Goal: Information Seeking & Learning: Learn about a topic

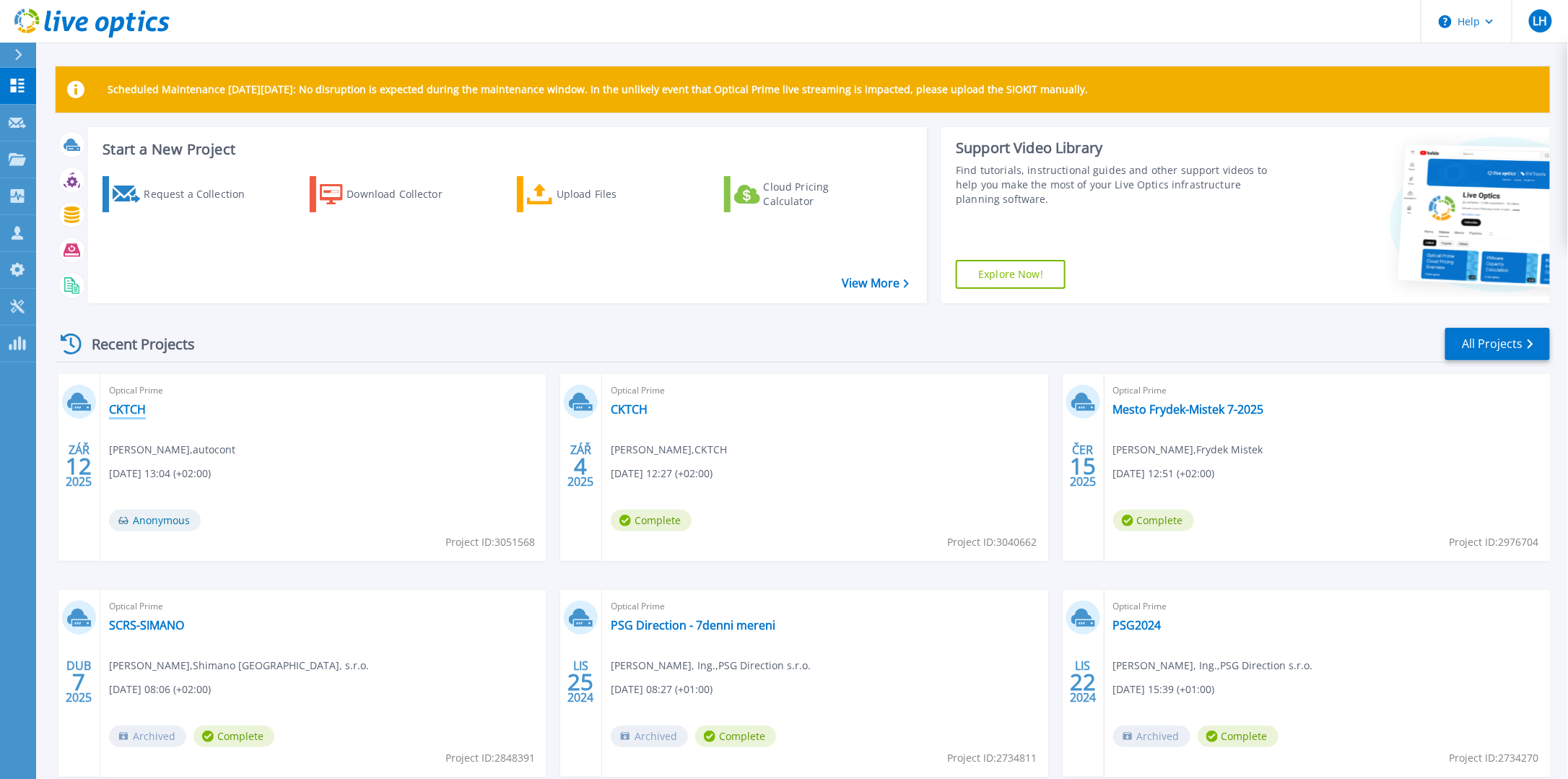
click at [128, 411] on link "CKTCH" at bounding box center [127, 409] width 37 height 15
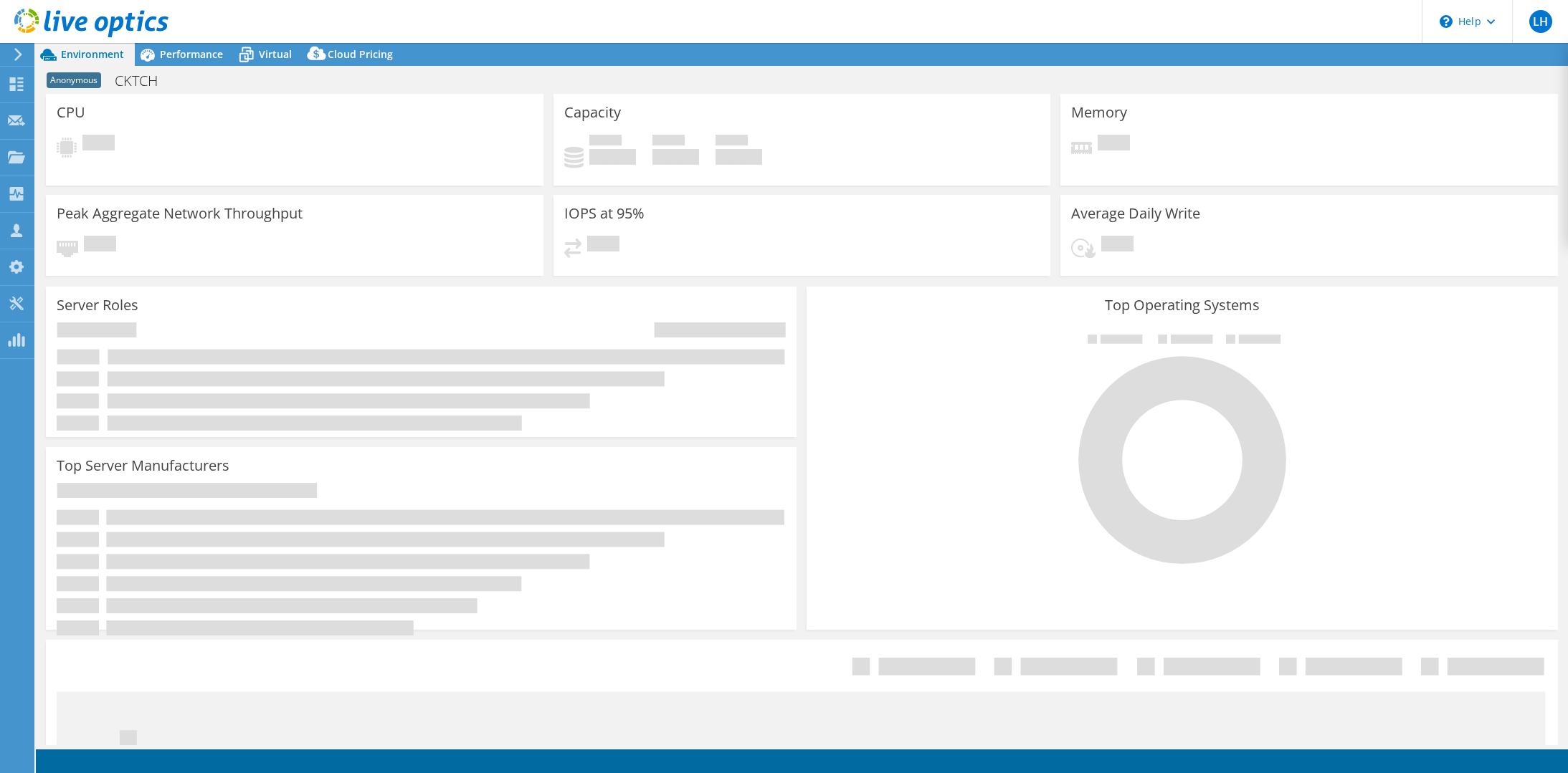
select select "USD"
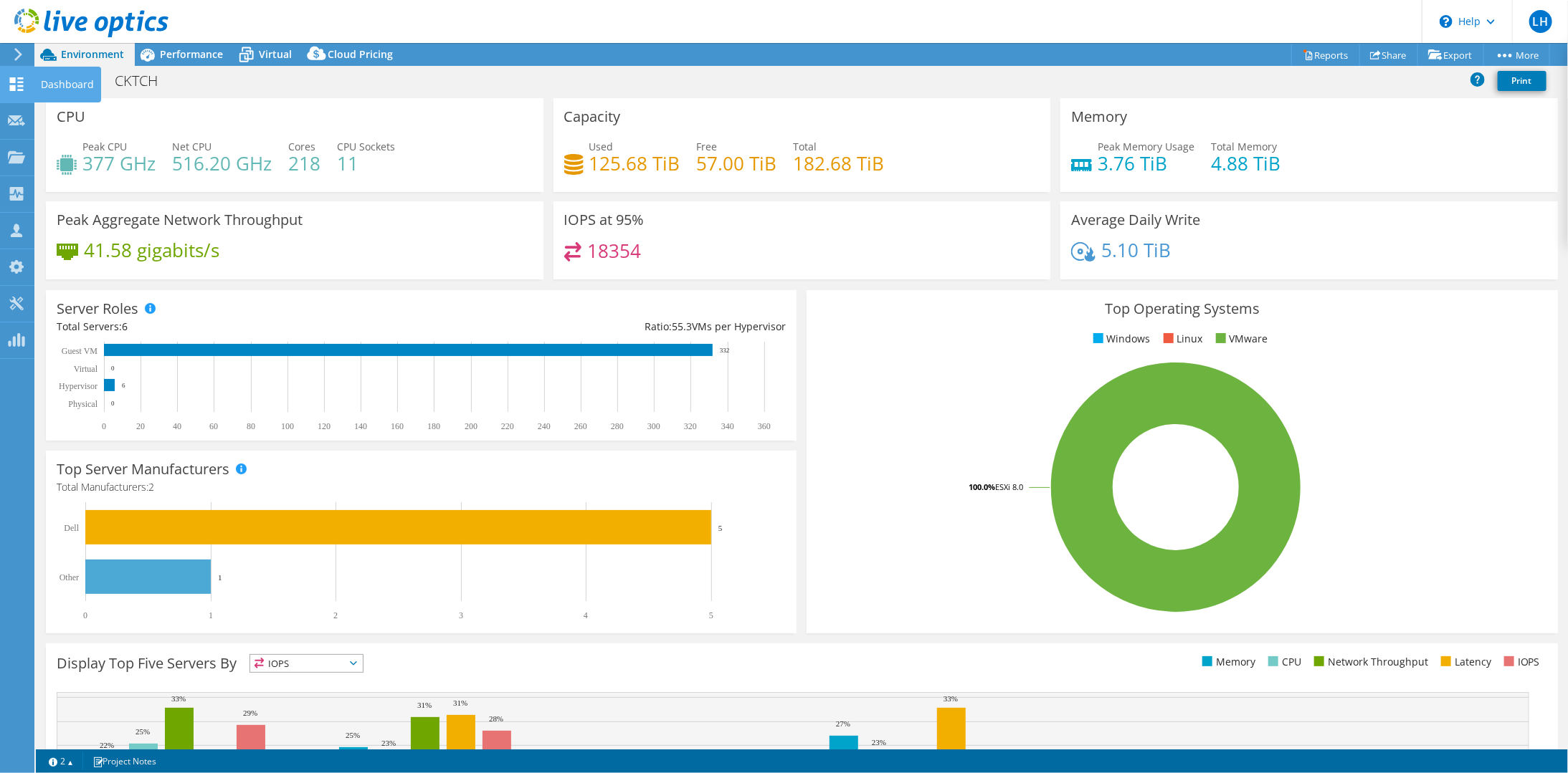
click at [19, 87] on icon at bounding box center [16, 84] width 17 height 14
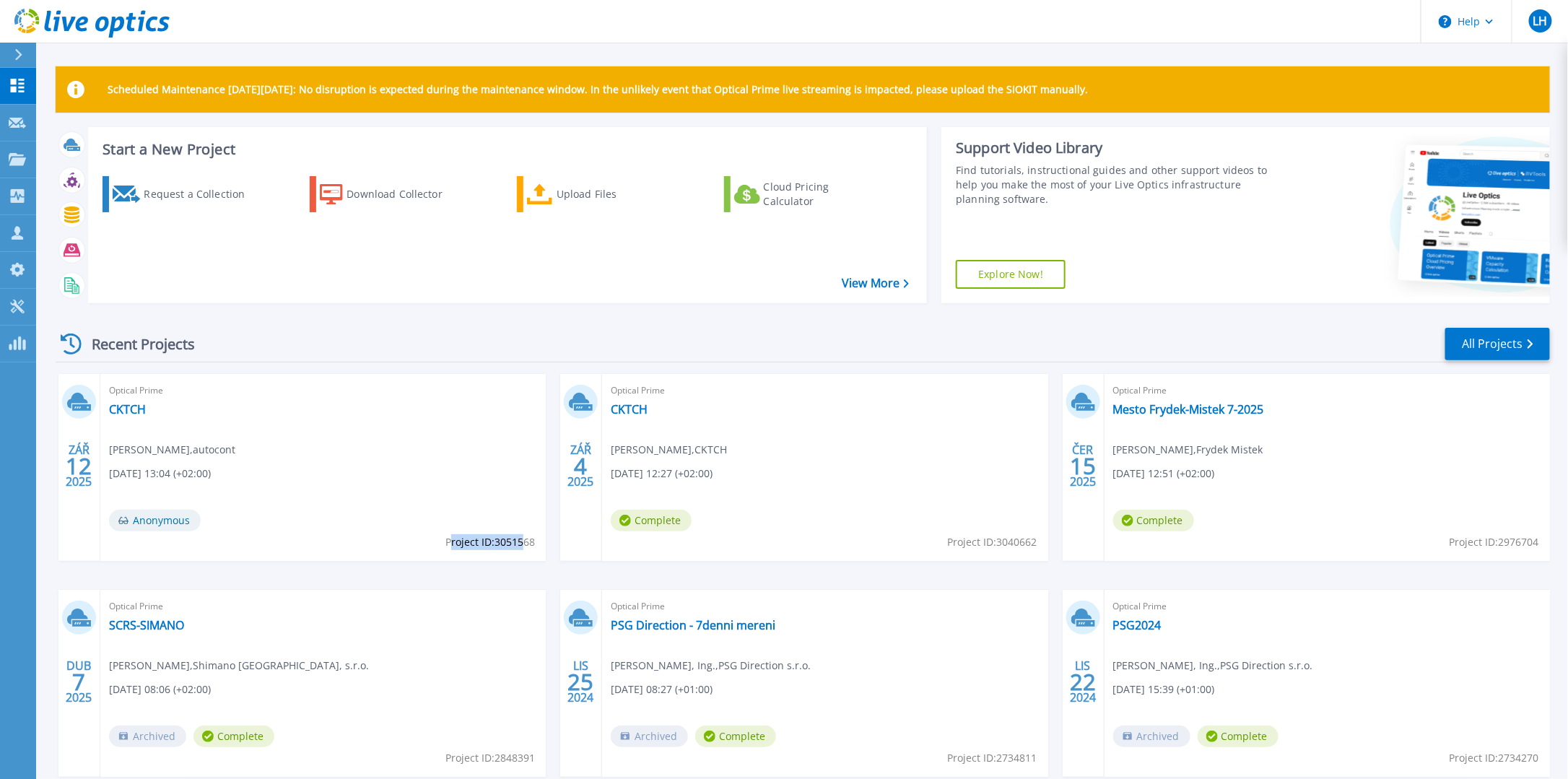
drag, startPoint x: 457, startPoint y: 546, endPoint x: 523, endPoint y: 542, distance: 66.1
click at [523, 542] on span "Project ID: 3051568" at bounding box center [489, 542] width 89 height 16
drag, startPoint x: 523, startPoint y: 542, endPoint x: 531, endPoint y: 544, distance: 8.2
click at [531, 544] on span "Project ID: 3051568" at bounding box center [489, 542] width 89 height 16
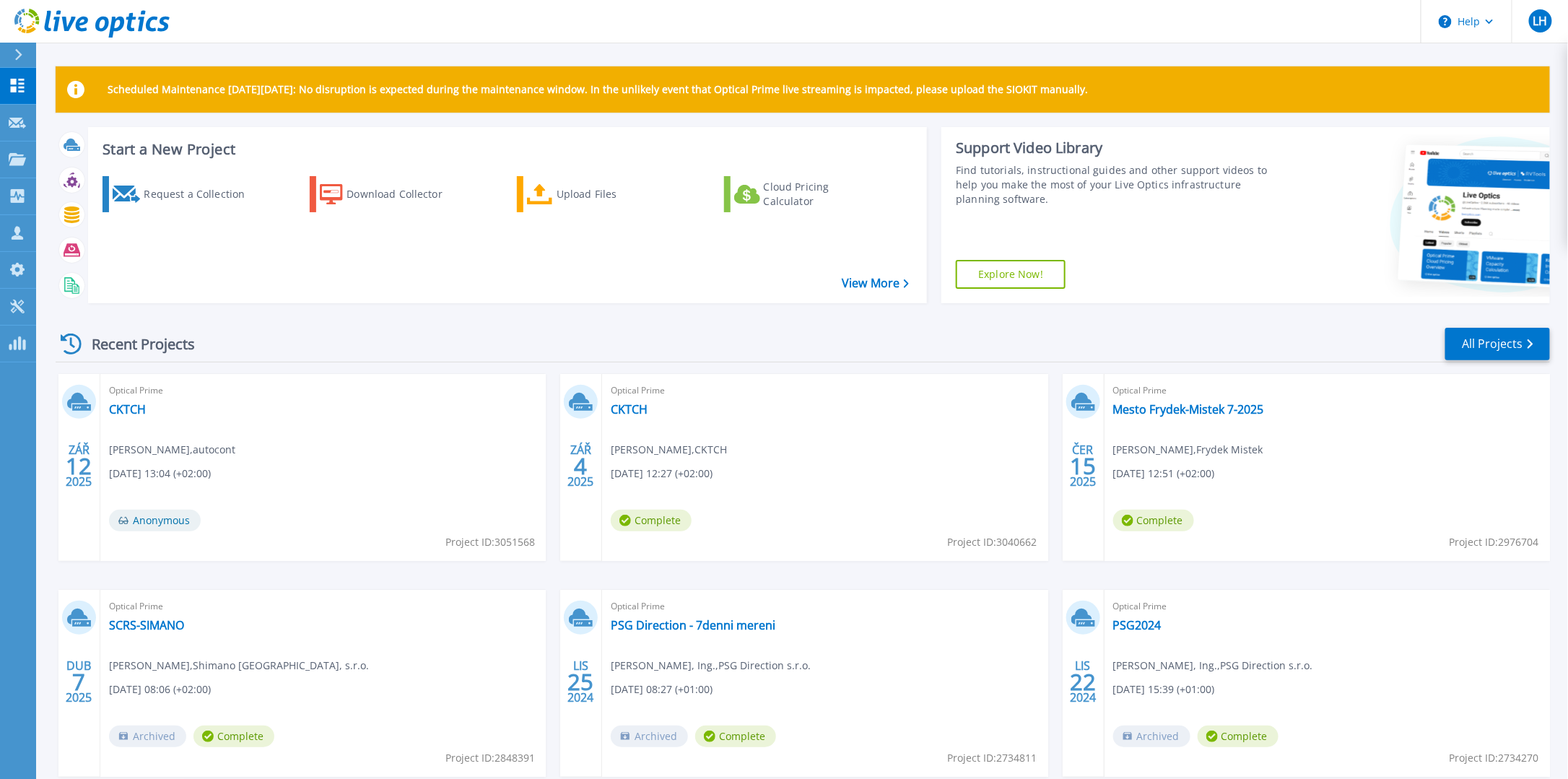
click at [531, 544] on span "Project ID: 3051568" at bounding box center [489, 542] width 89 height 16
click at [116, 408] on link "CKTCH" at bounding box center [127, 409] width 37 height 15
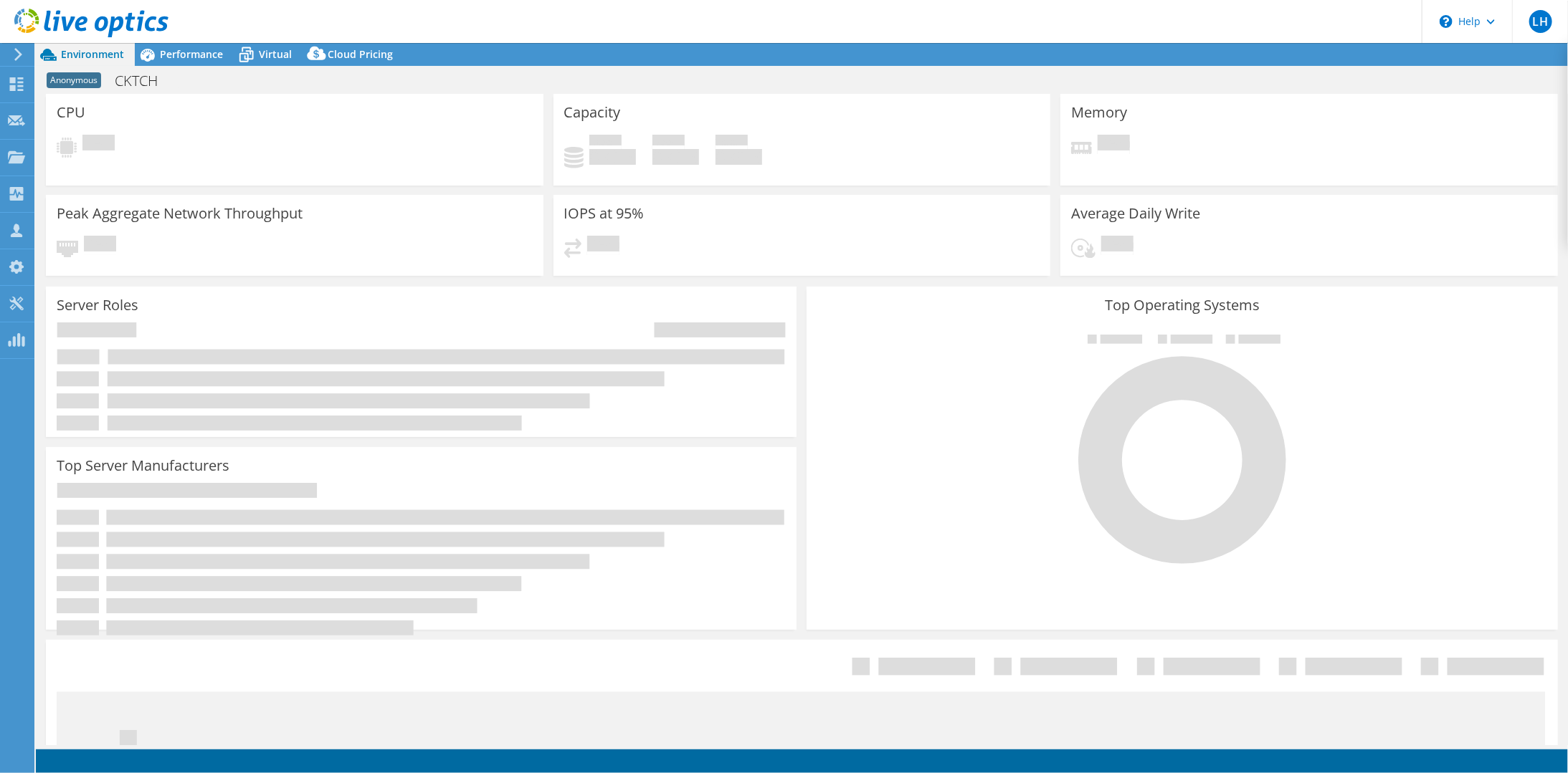
select select "USD"
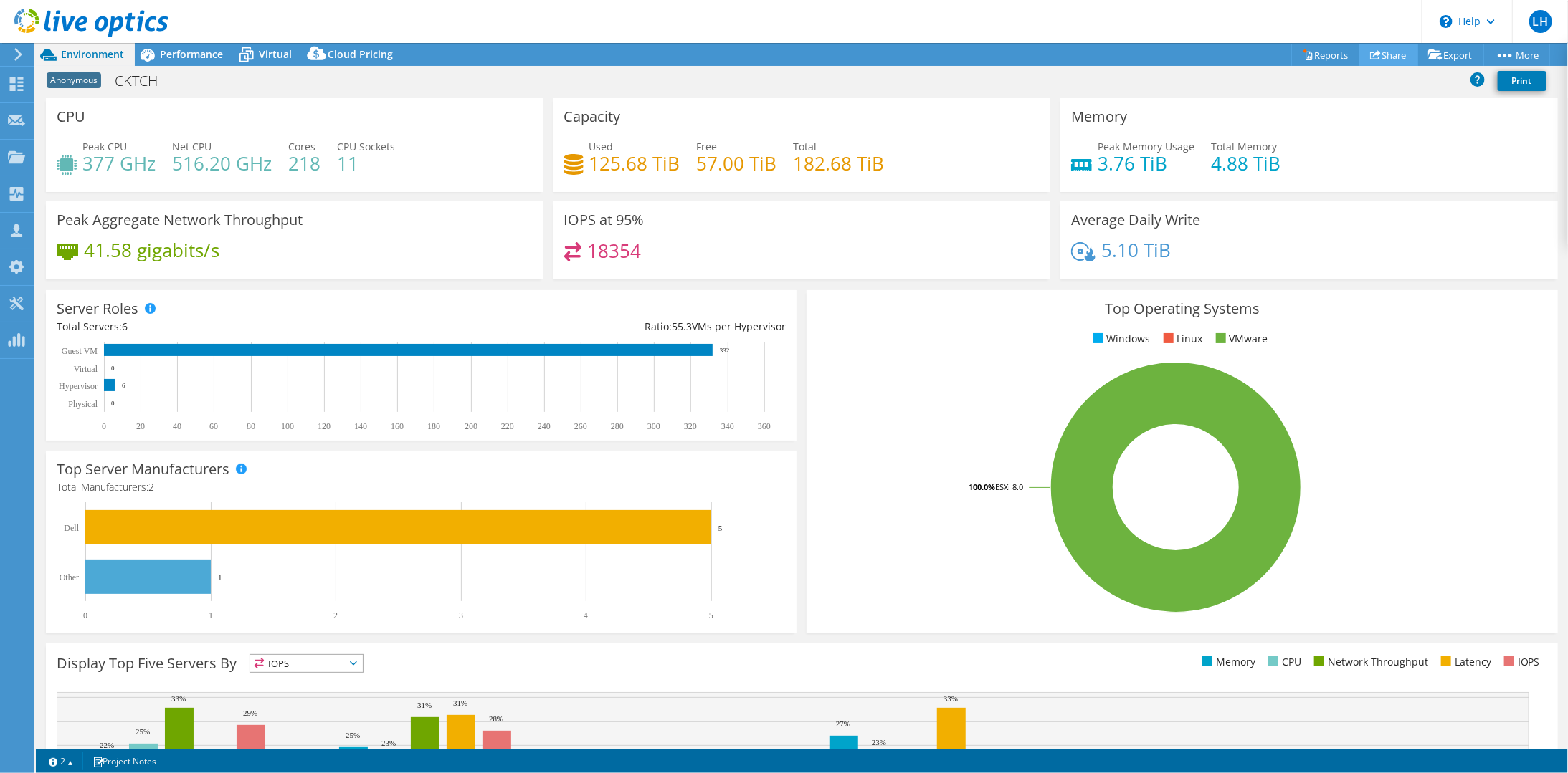
click at [1395, 54] on link "Share" at bounding box center [1388, 55] width 58 height 22
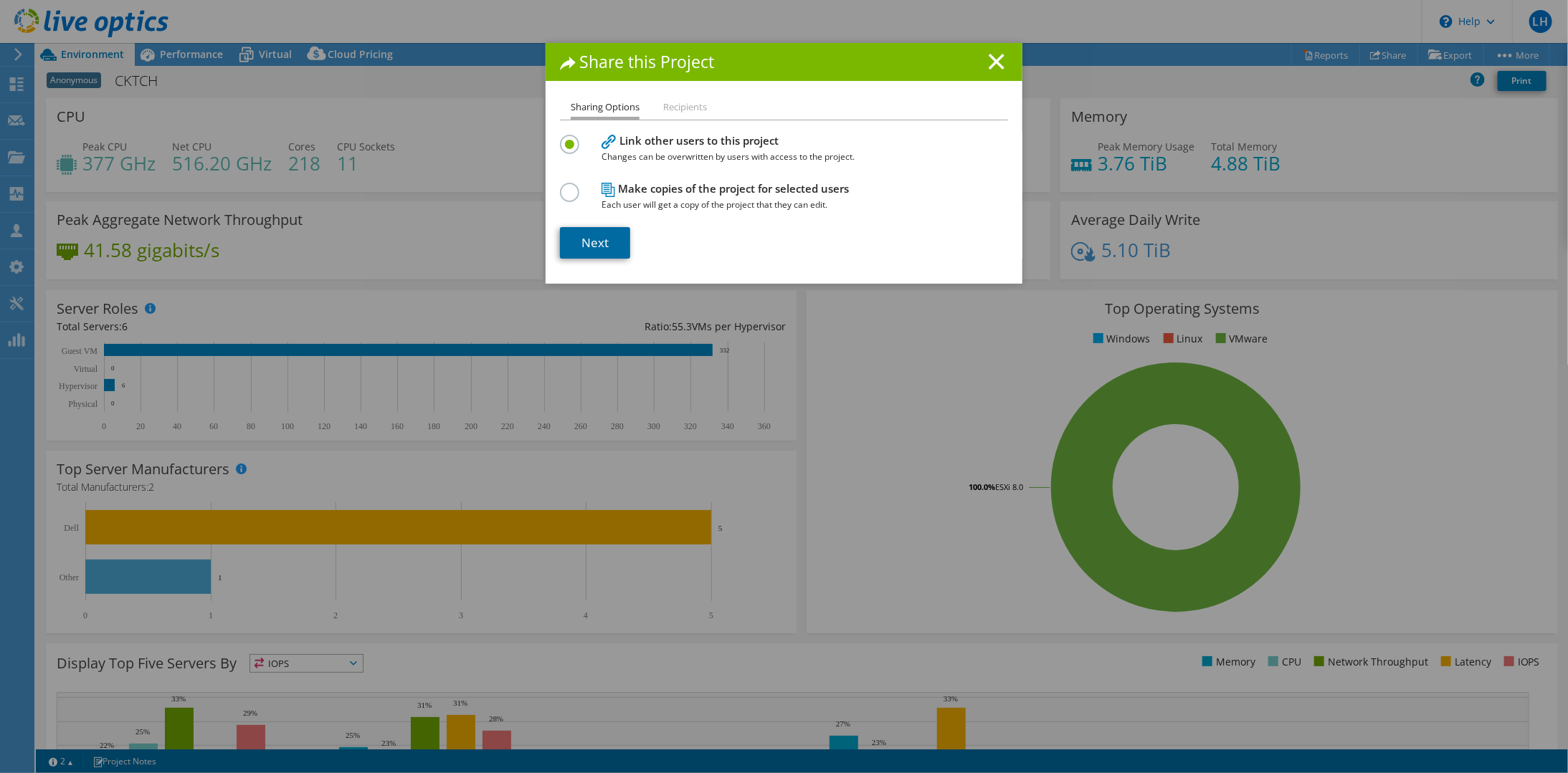
click at [600, 245] on link "Next" at bounding box center [595, 242] width 71 height 32
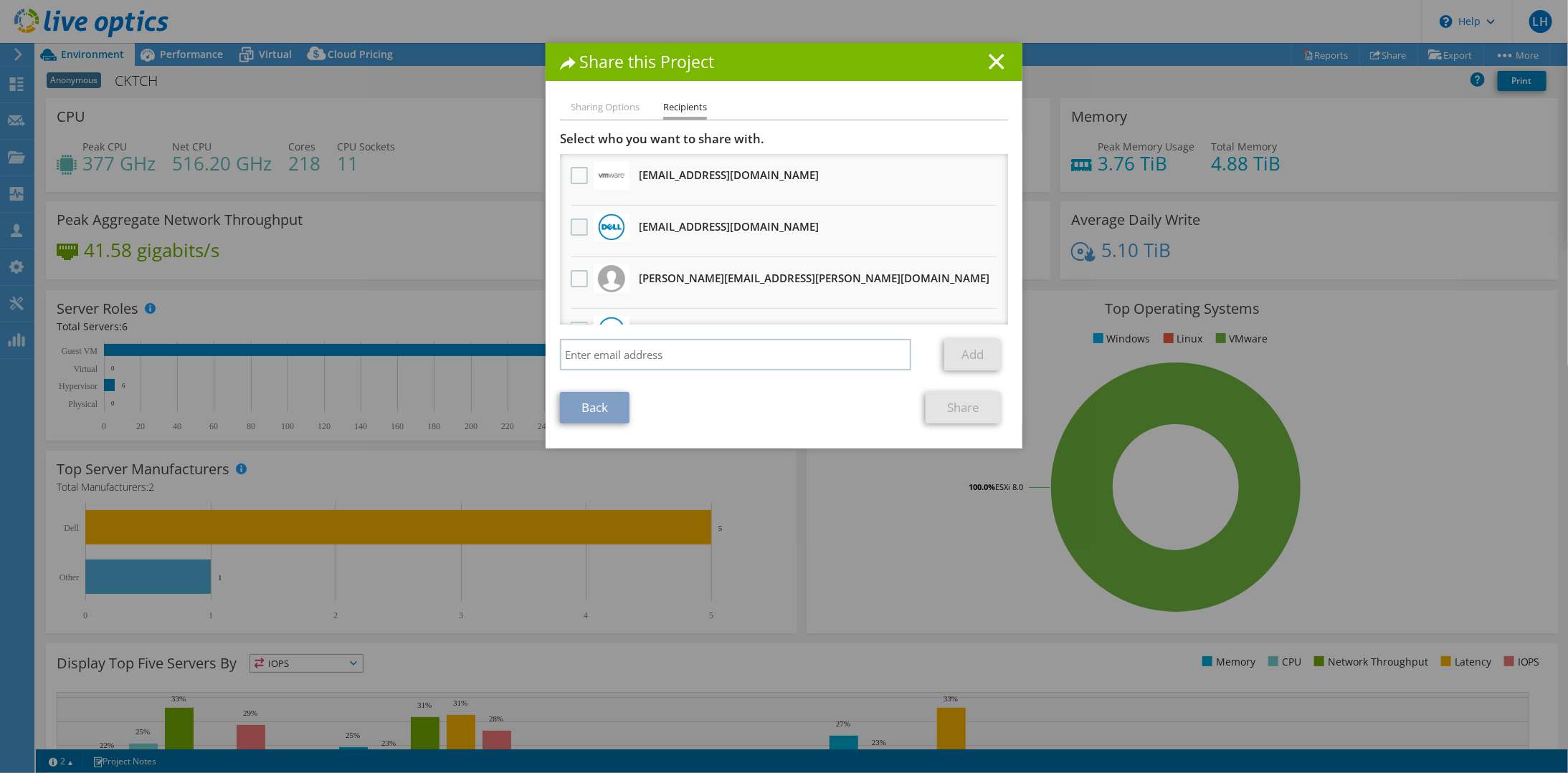
click at [574, 230] on label at bounding box center [581, 227] width 21 height 17
click at [0, 0] on input "checkbox" at bounding box center [0, 0] width 0 height 0
click at [989, 67] on line at bounding box center [996, 61] width 15 height 15
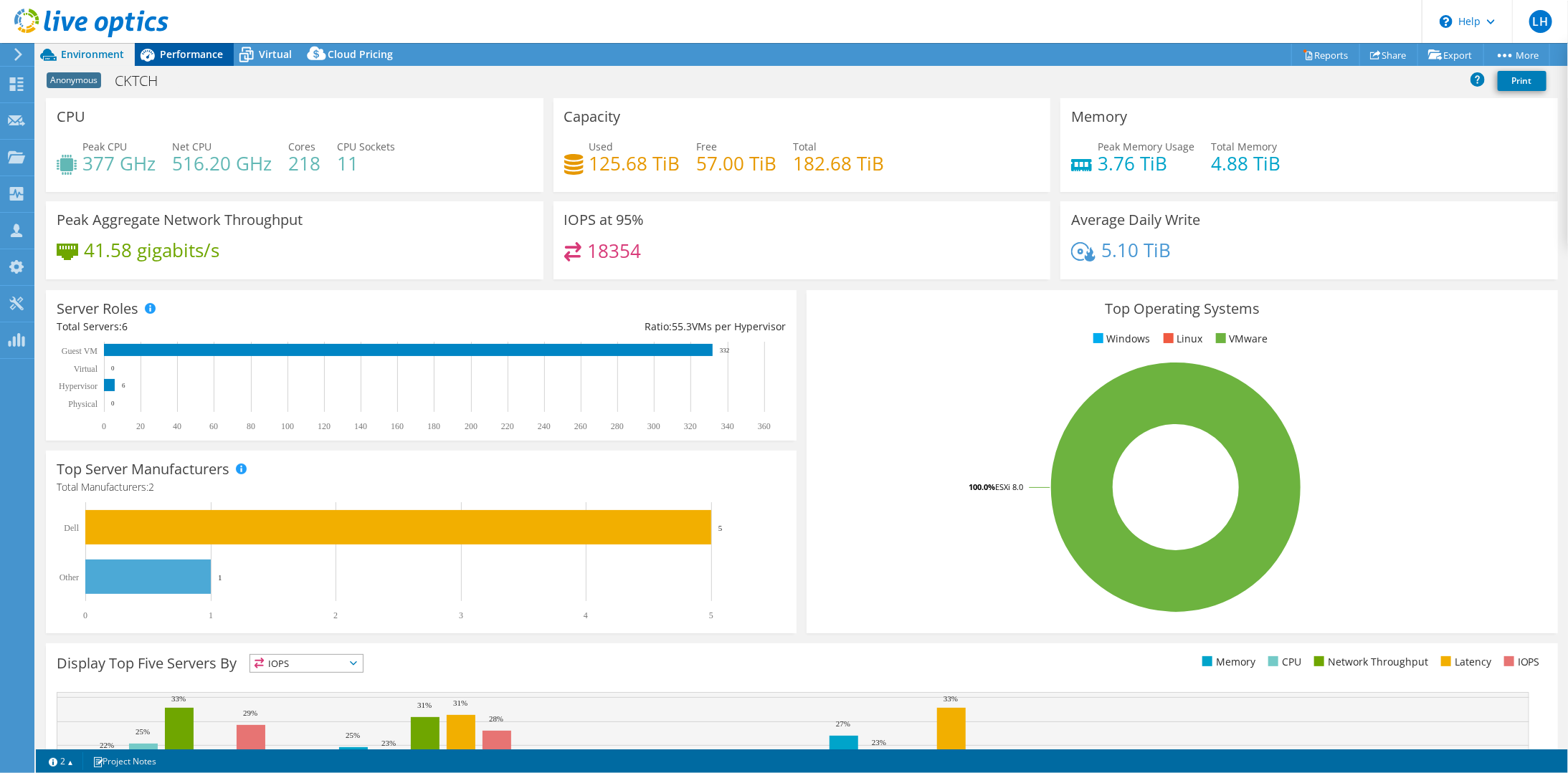
click at [183, 58] on span "Performance" at bounding box center [191, 54] width 63 height 14
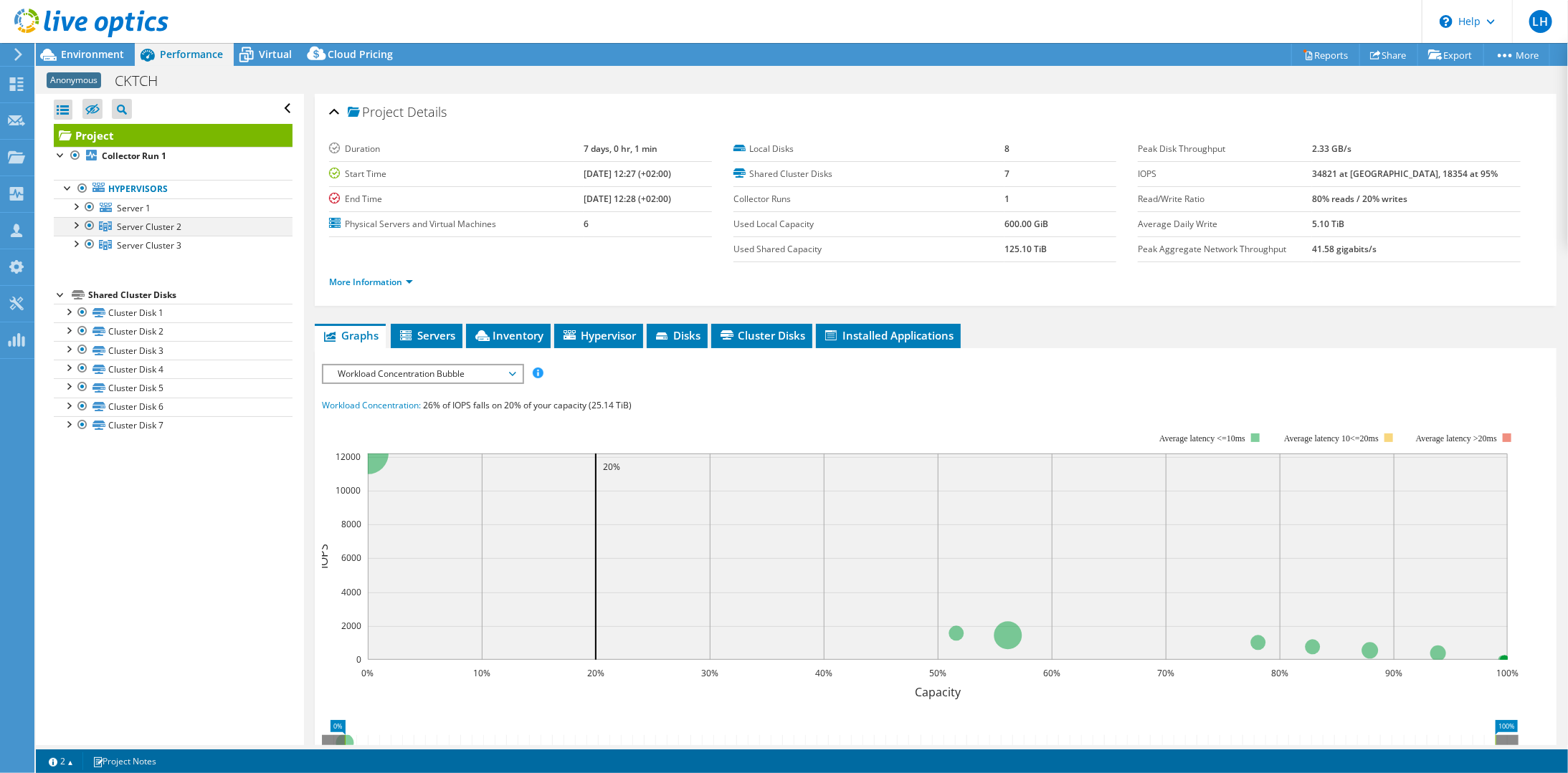
click at [75, 225] on div at bounding box center [75, 224] width 15 height 15
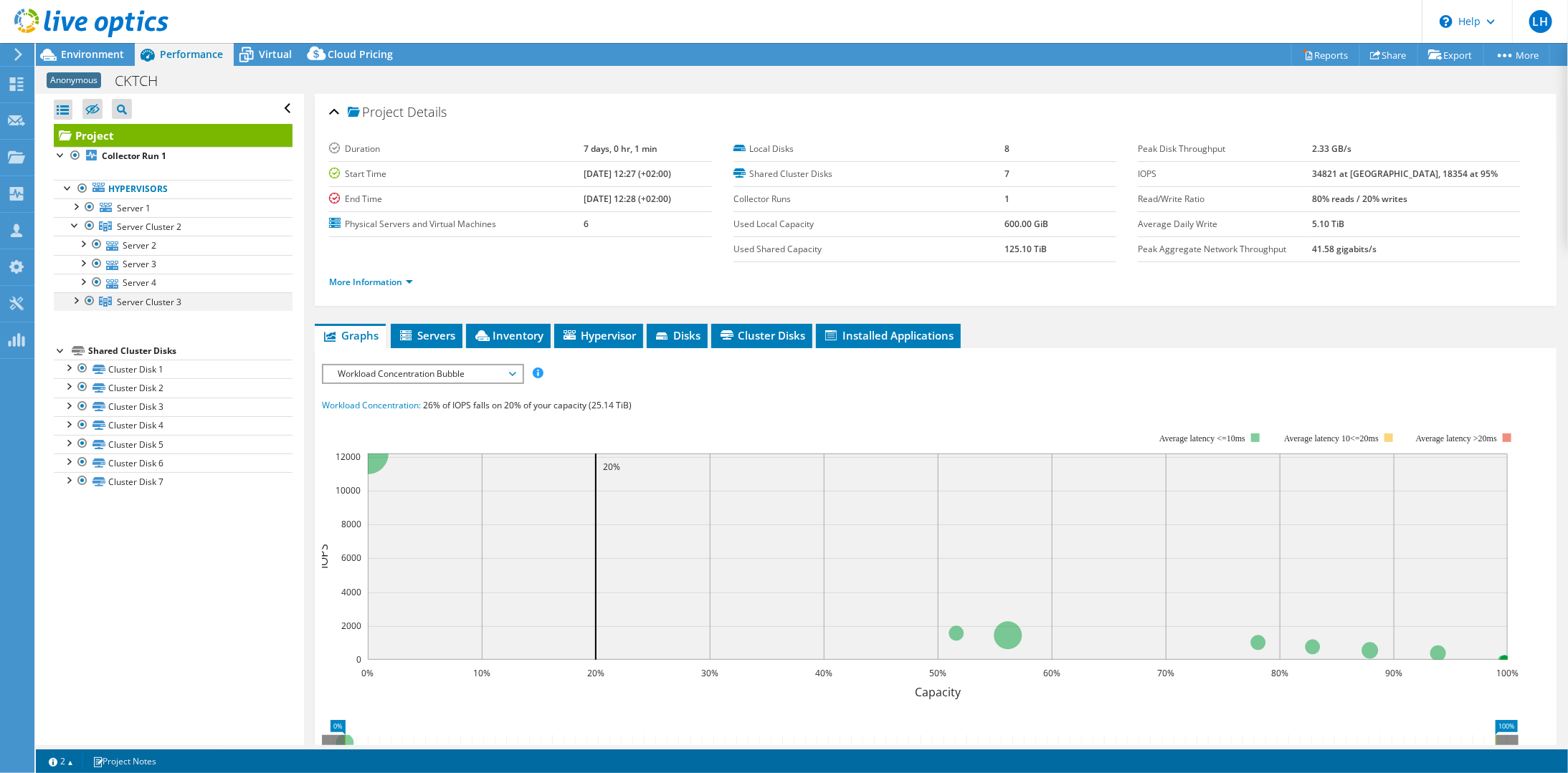
click at [76, 295] on div at bounding box center [75, 299] width 15 height 15
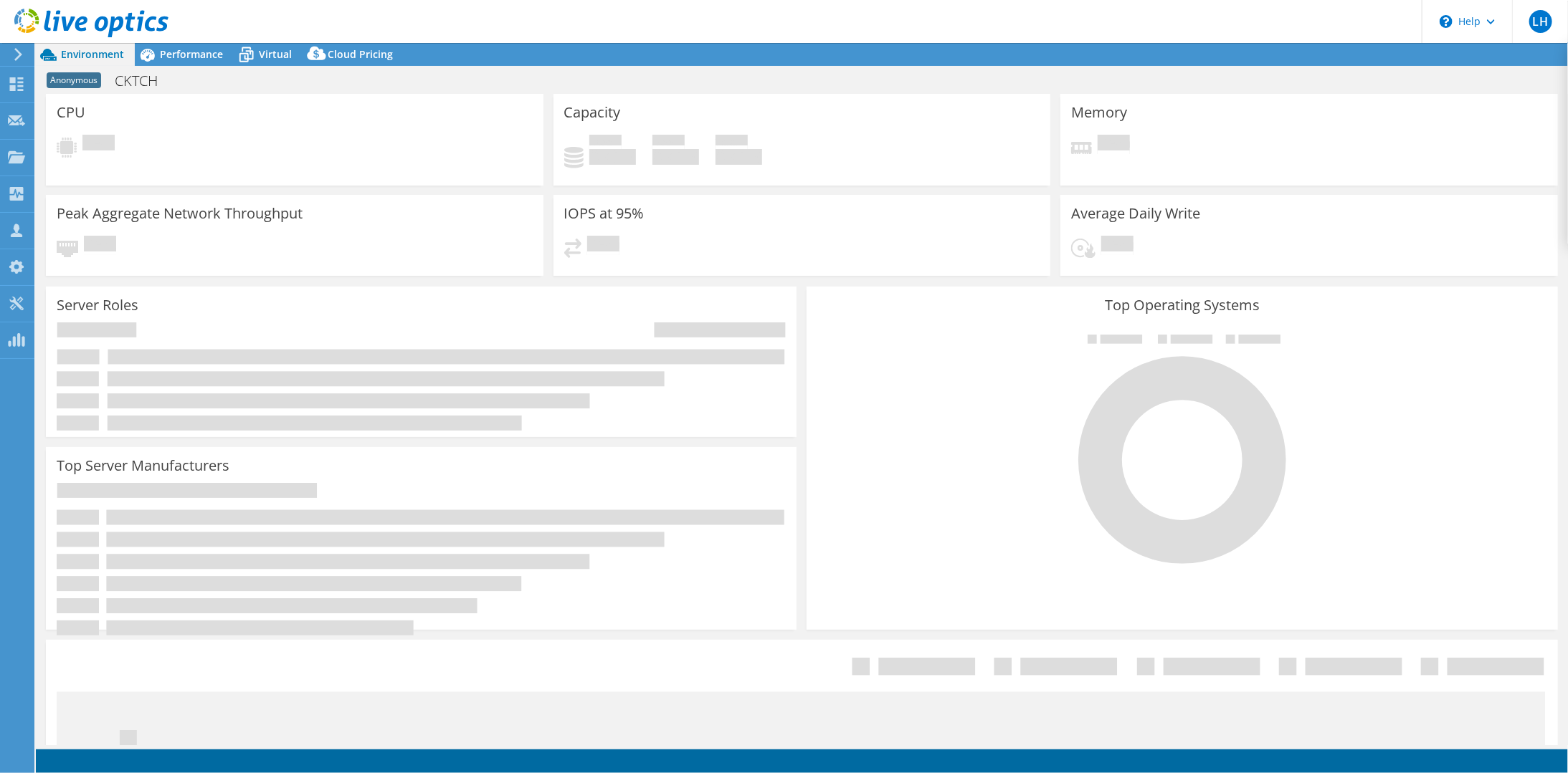
select select "USD"
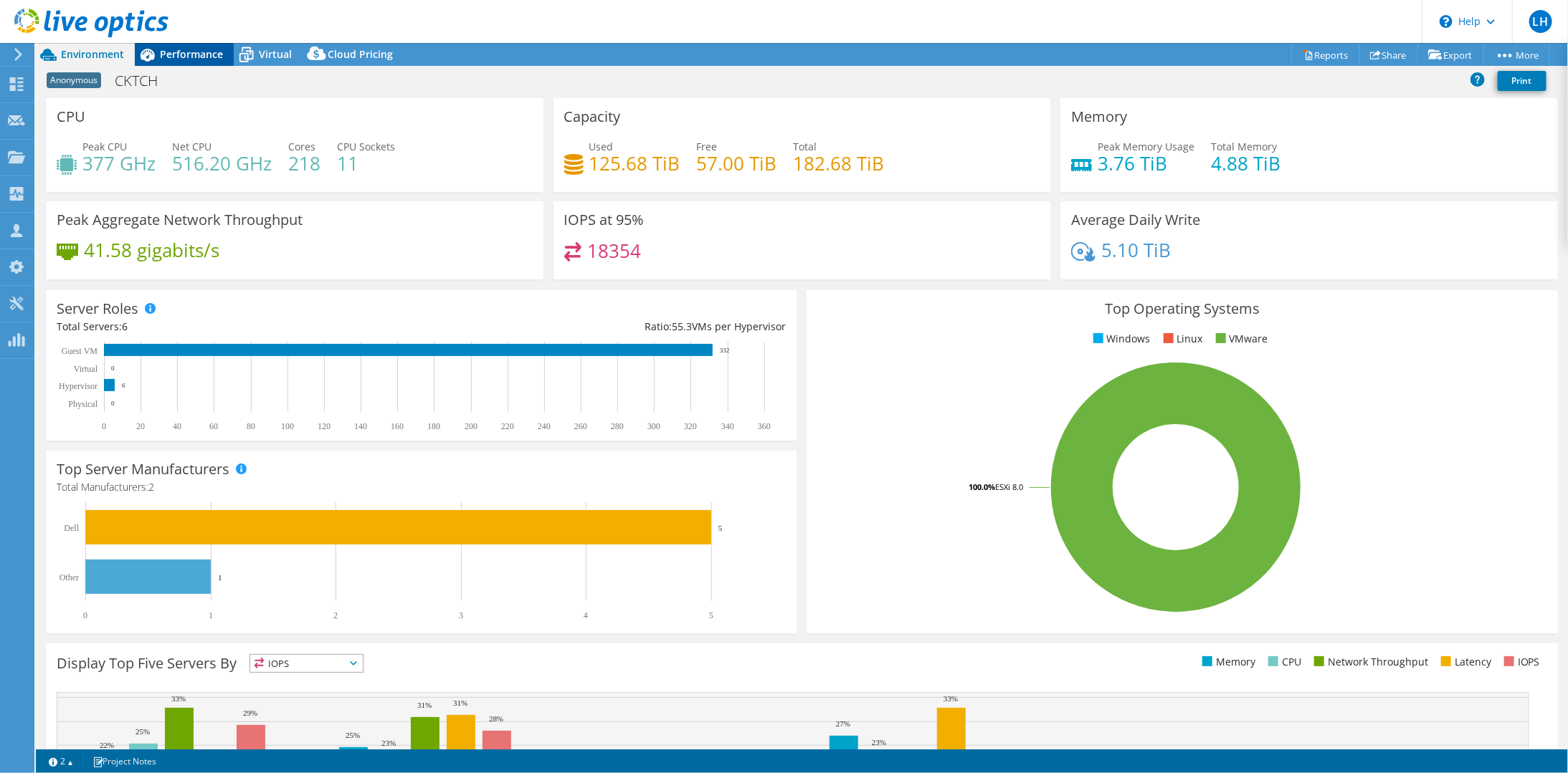
click at [187, 55] on span "Performance" at bounding box center [191, 54] width 63 height 14
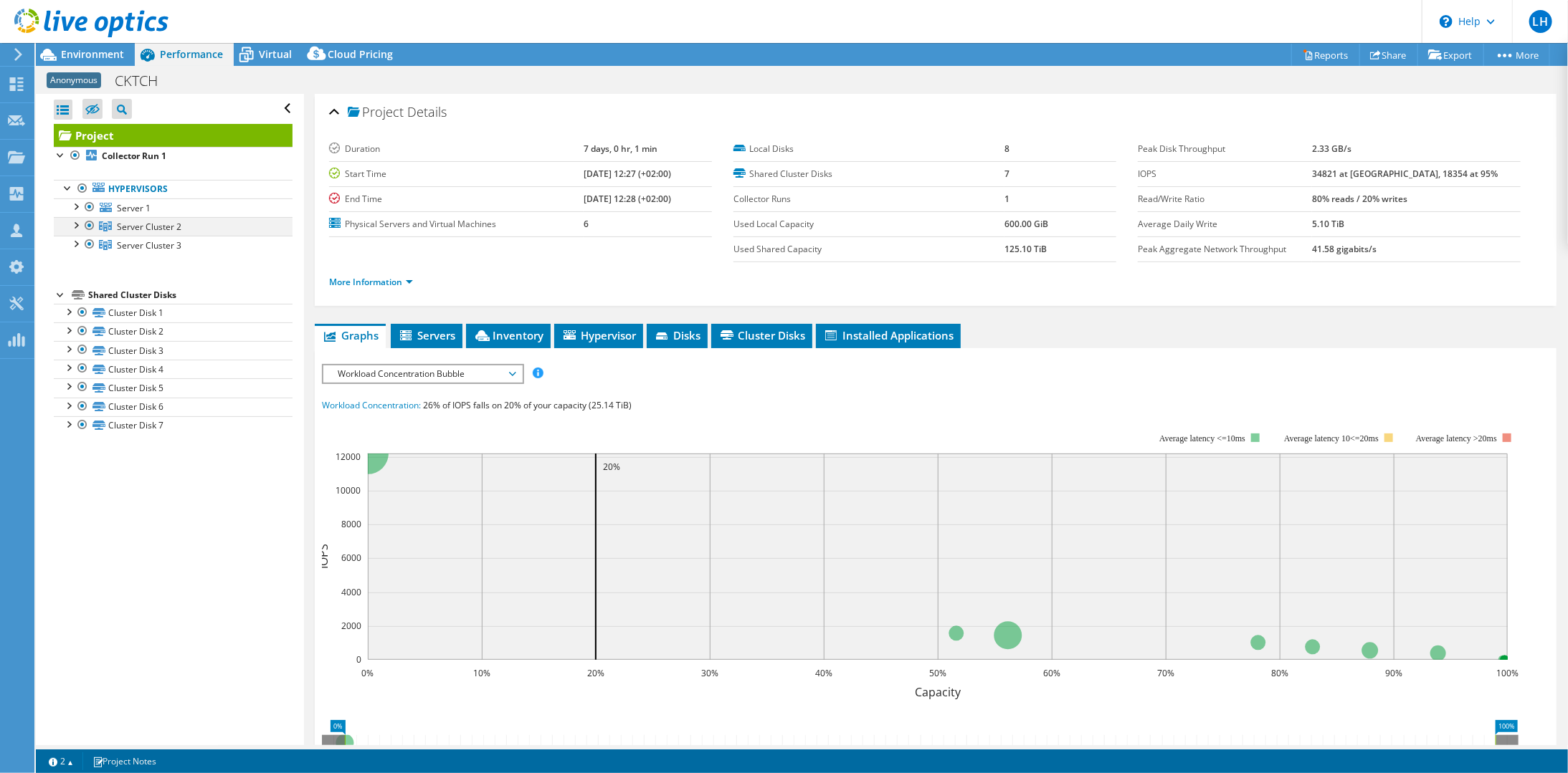
click at [78, 225] on div at bounding box center [75, 224] width 15 height 15
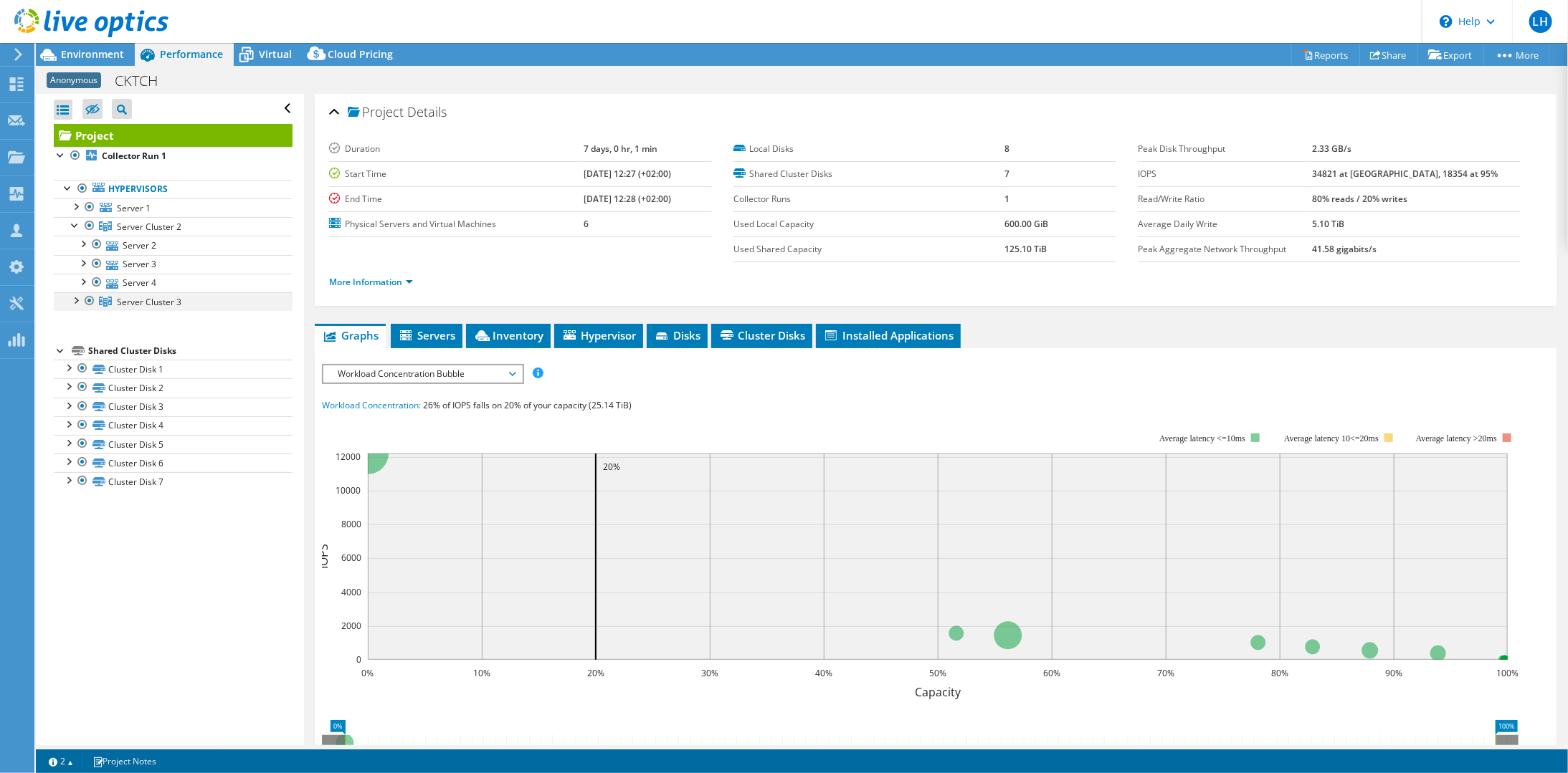
click at [76, 295] on div at bounding box center [75, 299] width 15 height 15
click at [89, 224] on div at bounding box center [89, 226] width 15 height 17
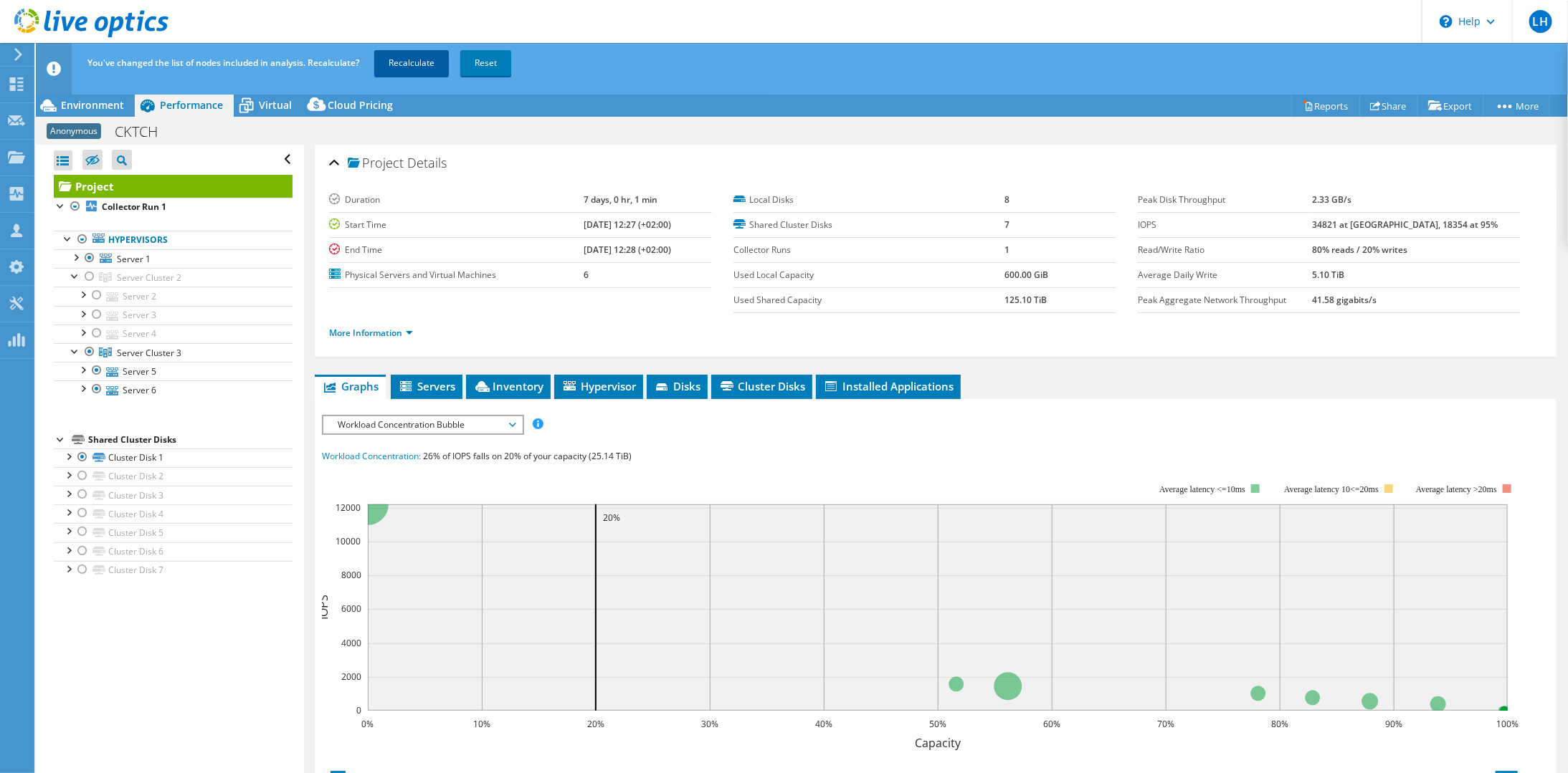
click at [416, 67] on link "Recalculate" at bounding box center [411, 63] width 75 height 26
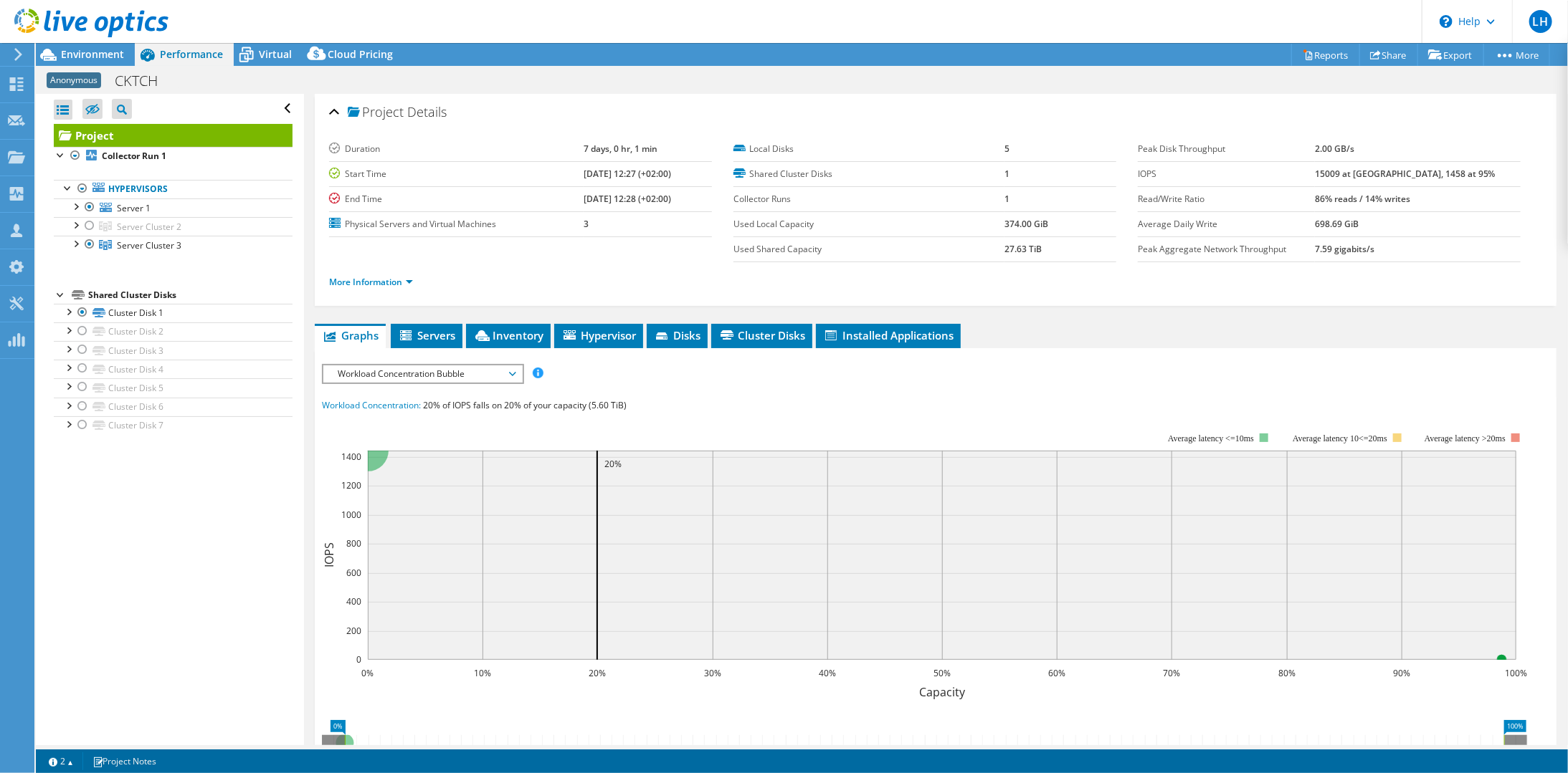
click at [480, 364] on div "Workload Concentration Bubble IOPS Disk Throughput IO Size Latency Queue Depth …" at bounding box center [422, 373] width 202 height 20
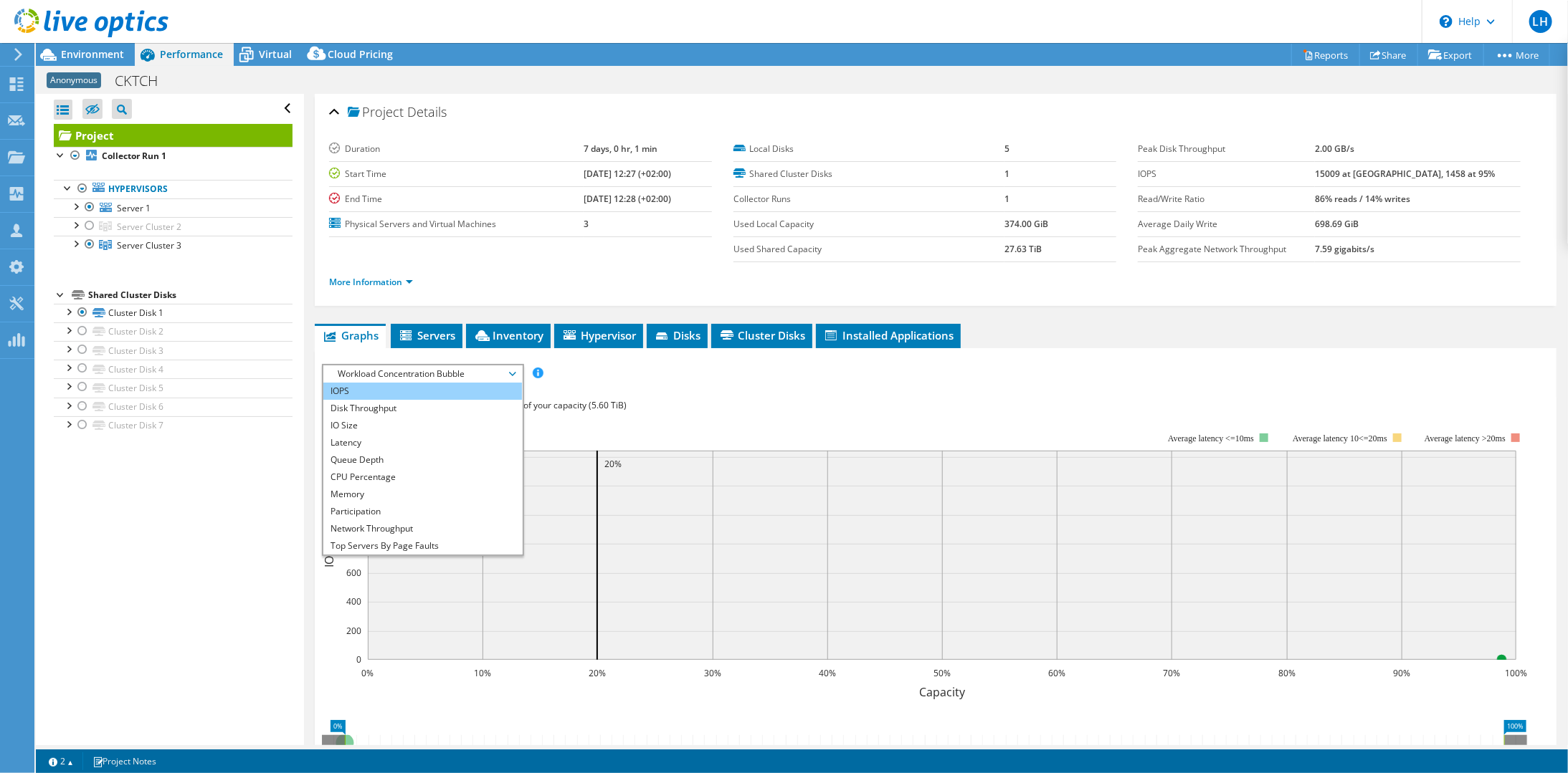
click at [392, 385] on li "IOPS" at bounding box center [422, 391] width 199 height 17
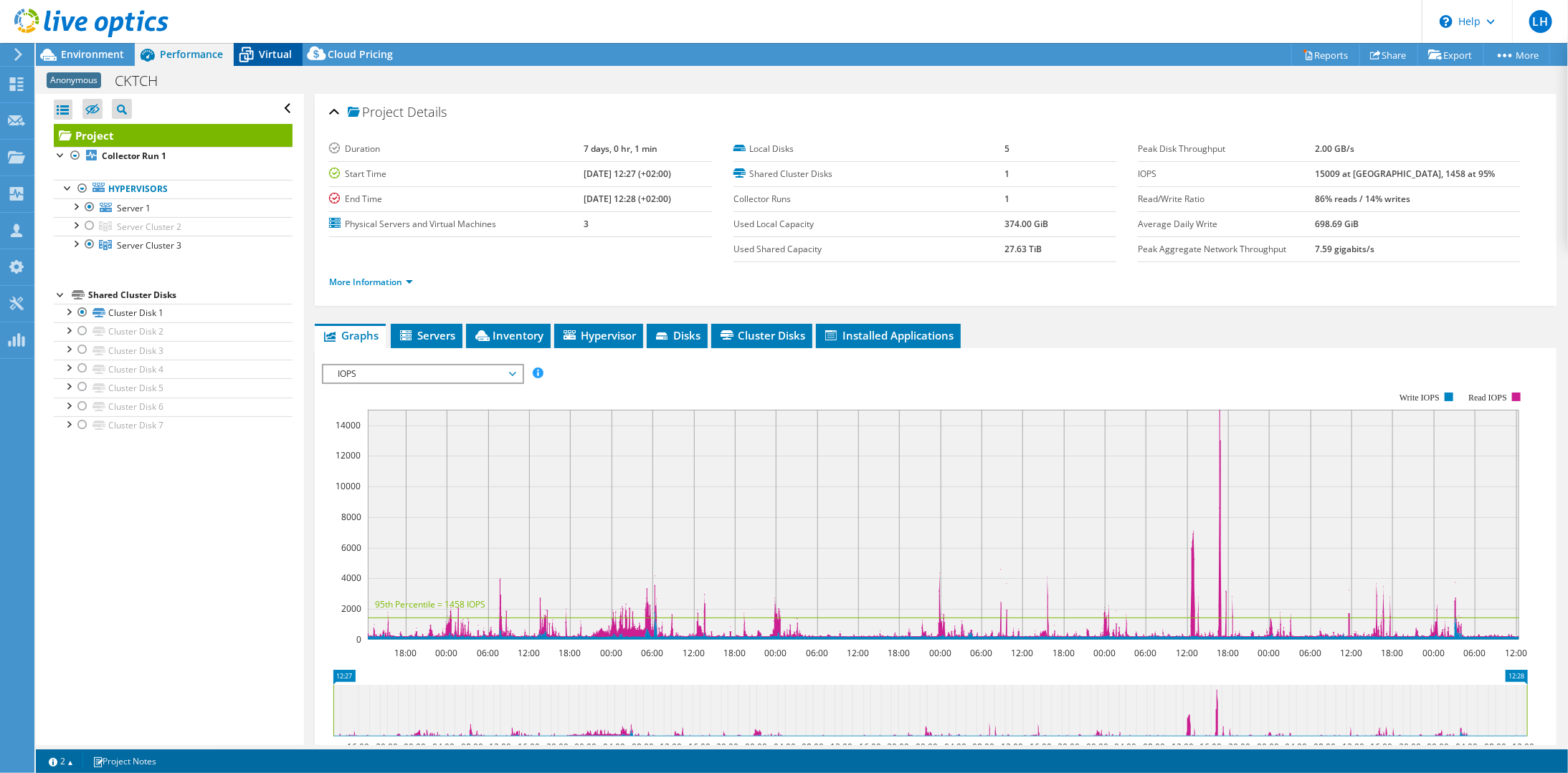
click at [283, 52] on span "Virtual" at bounding box center [275, 54] width 33 height 14
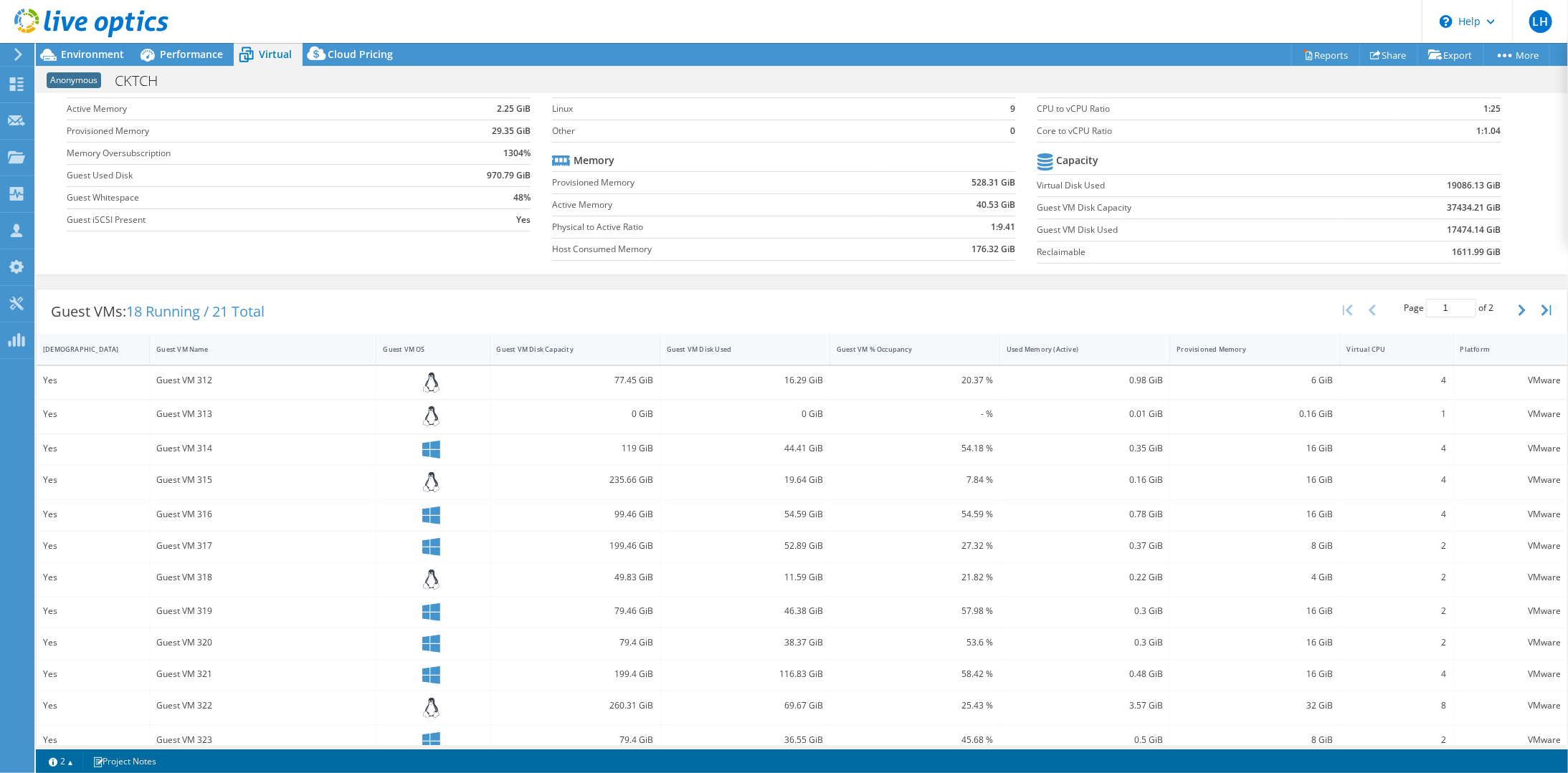
scroll to position [199, 0]
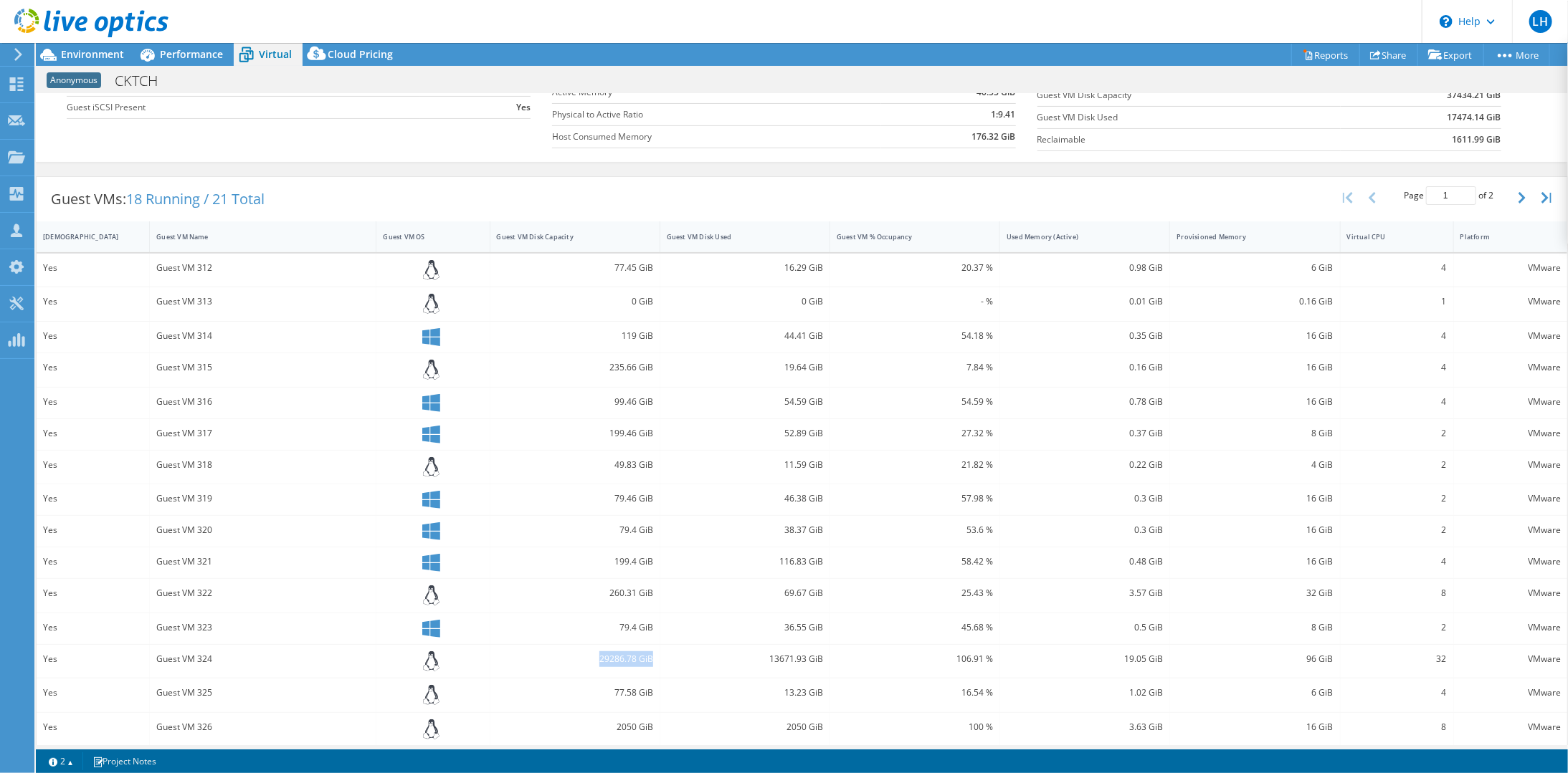
drag, startPoint x: 652, startPoint y: 651, endPoint x: 569, endPoint y: 654, distance: 83.1
click at [569, 654] on div "29286.78 GiB" at bounding box center [575, 661] width 170 height 34
drag, startPoint x: 234, startPoint y: 652, endPoint x: 150, endPoint y: 650, distance: 84.0
click at [150, 650] on div "Guest VM 324" at bounding box center [262, 661] width 226 height 34
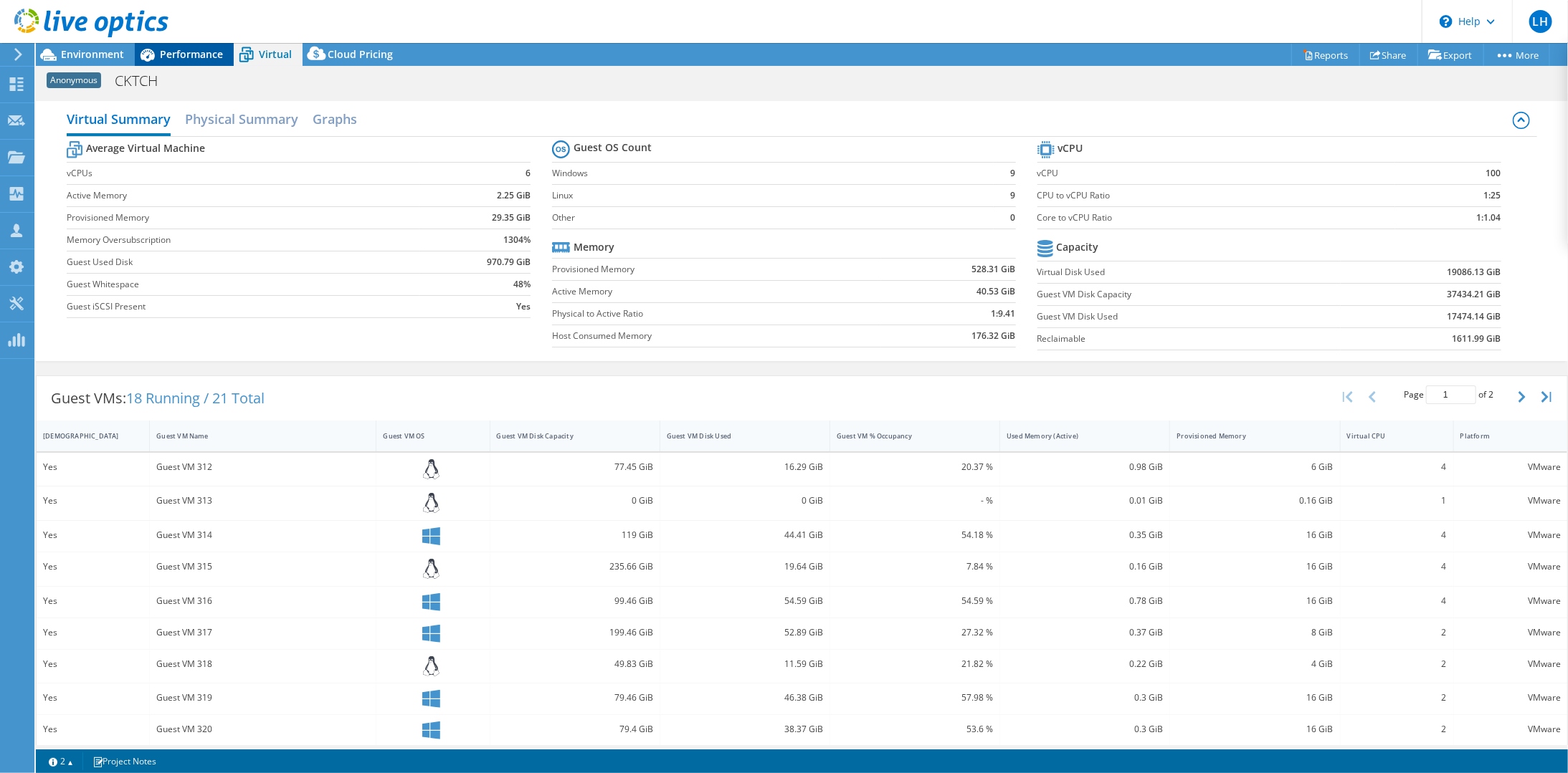
click at [172, 53] on span "Performance" at bounding box center [191, 54] width 63 height 14
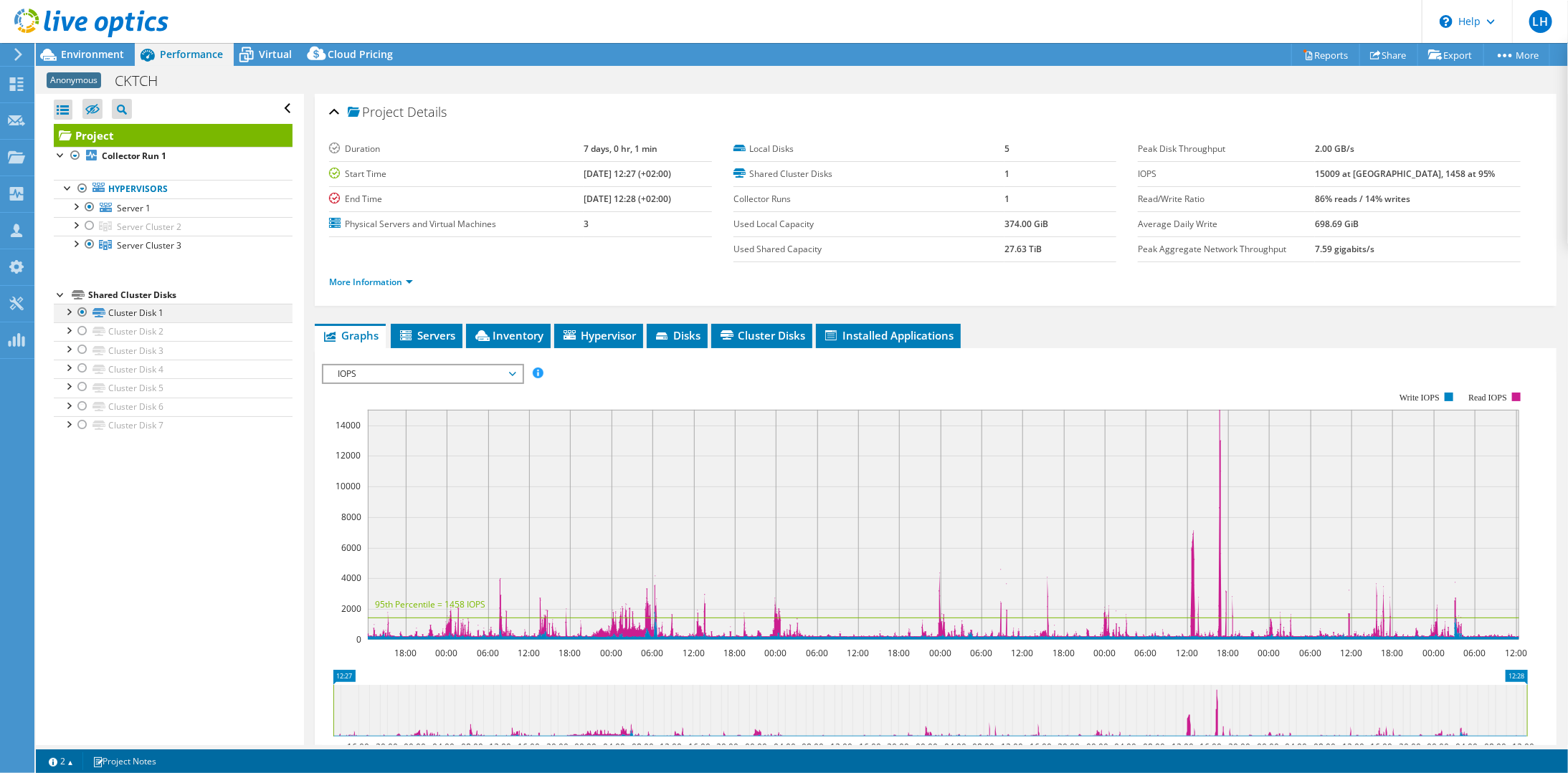
click at [71, 308] on div at bounding box center [68, 310] width 15 height 15
click at [145, 331] on link "Disk 26 | Server 5" at bounding box center [174, 332] width 239 height 19
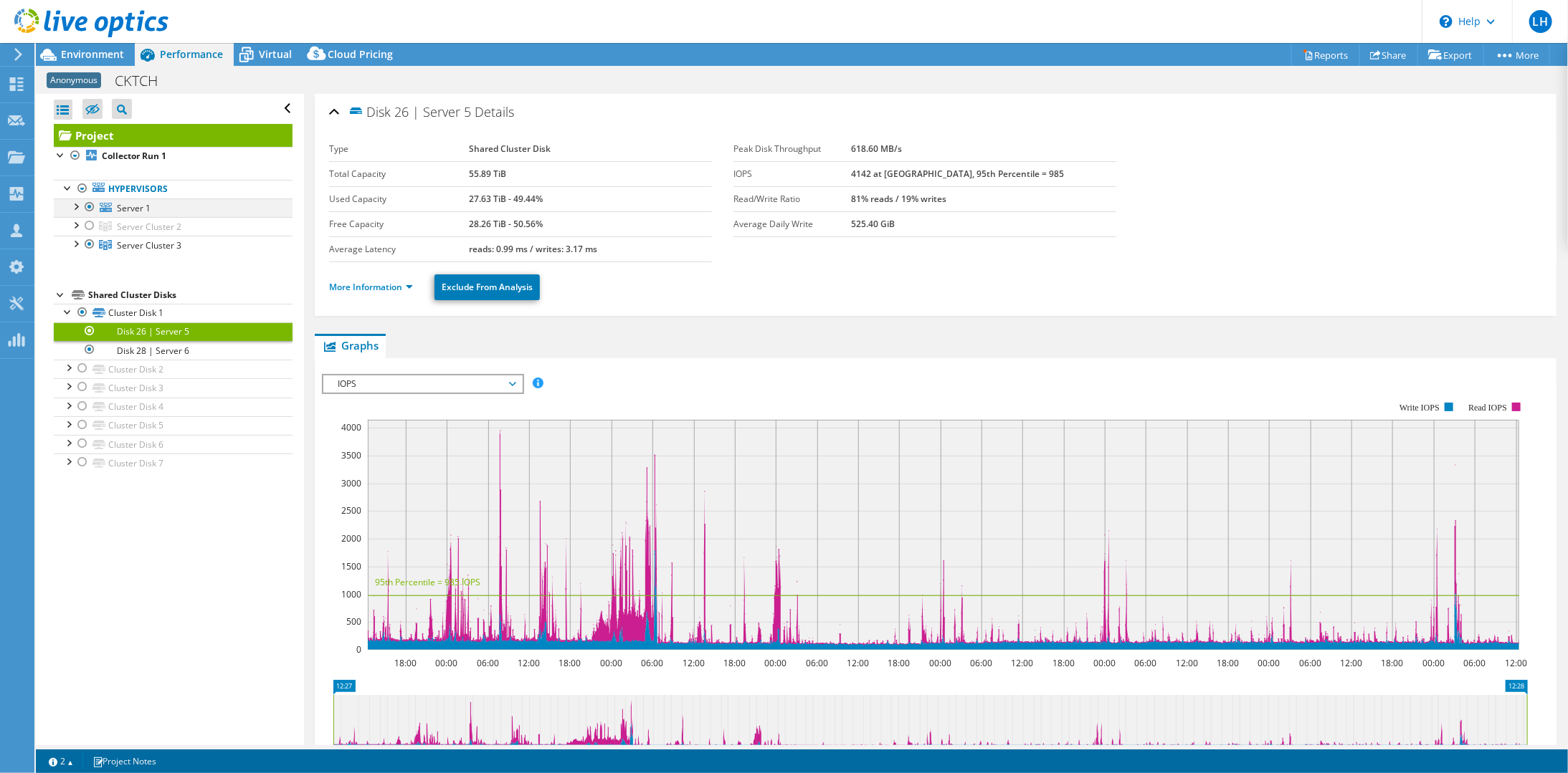
click at [77, 205] on div at bounding box center [75, 206] width 15 height 15
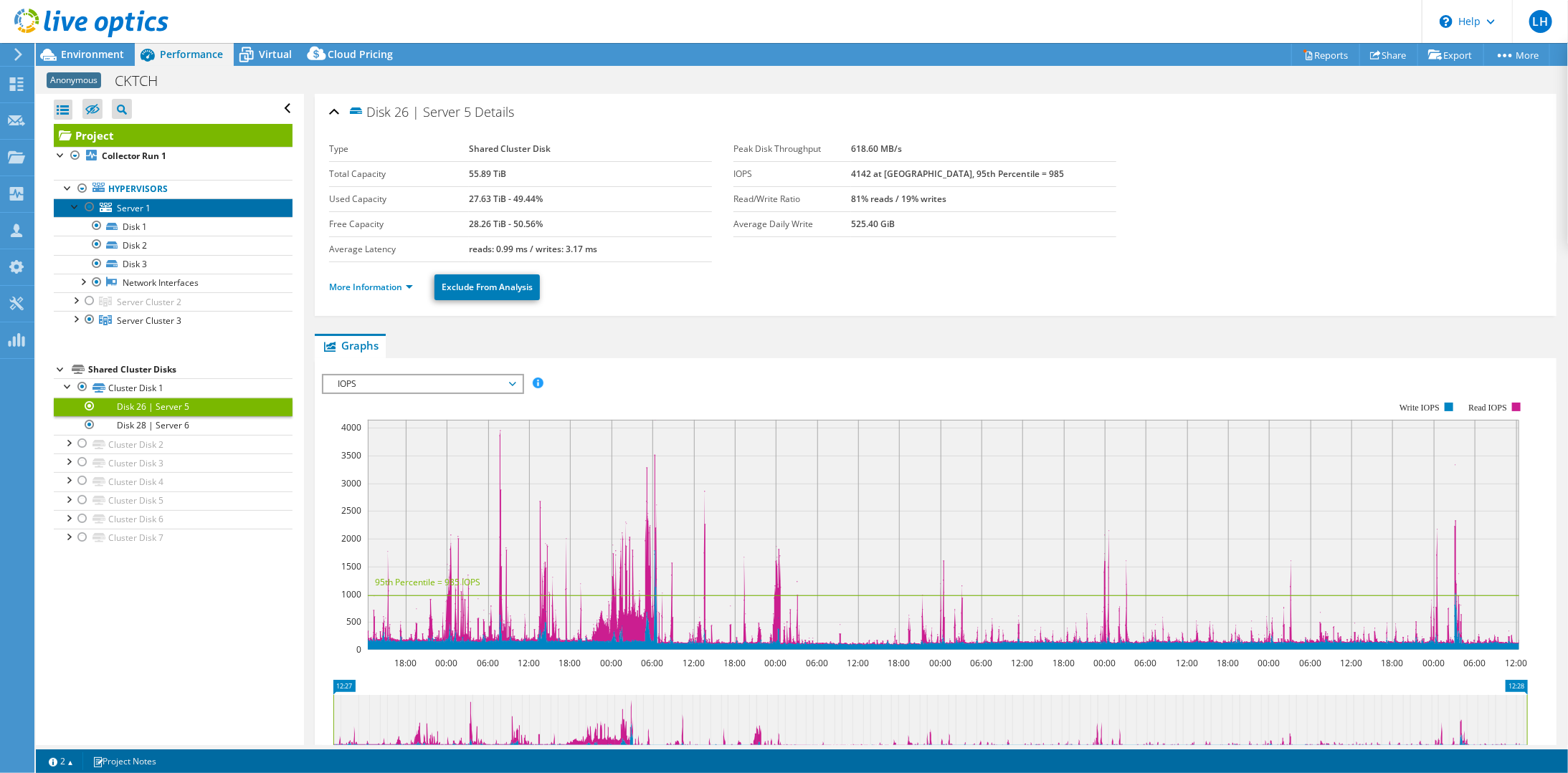
click at [139, 208] on span "Server 1" at bounding box center [133, 208] width 34 height 12
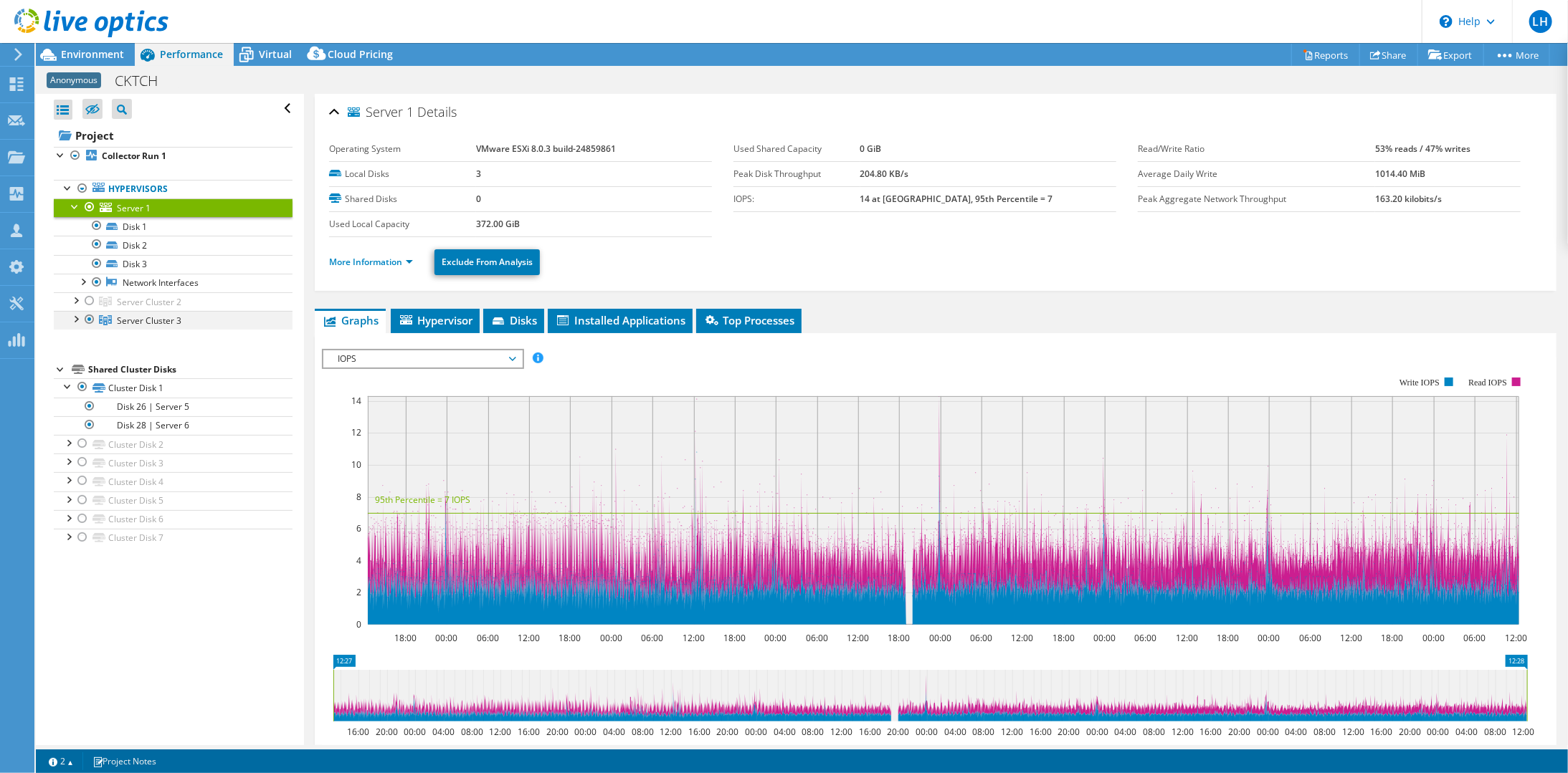
click at [88, 315] on div at bounding box center [89, 320] width 15 height 17
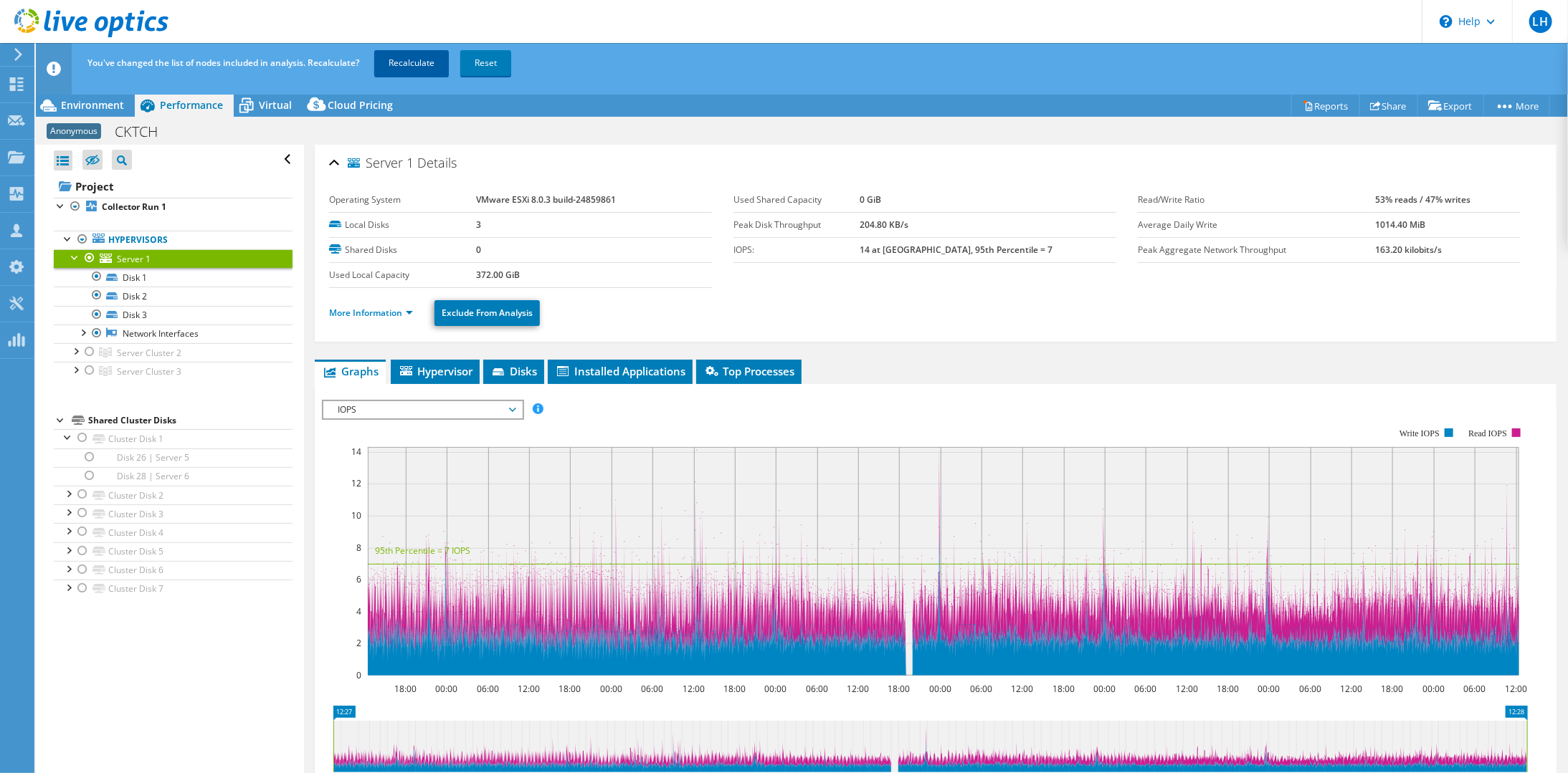
click at [411, 64] on link "Recalculate" at bounding box center [411, 63] width 75 height 26
click at [279, 106] on span "Virtual" at bounding box center [275, 105] width 33 height 14
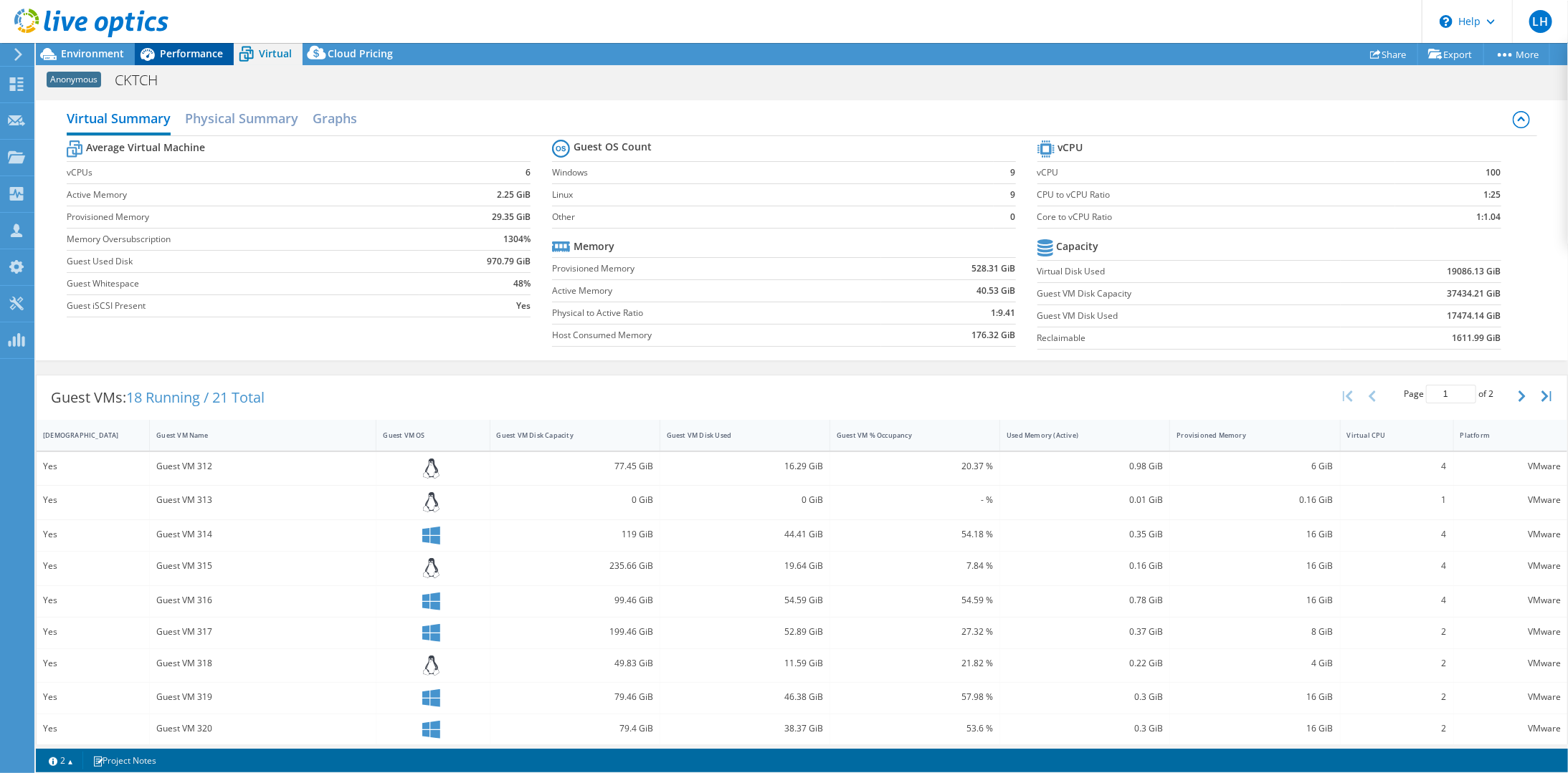
click at [205, 52] on span "Performance" at bounding box center [191, 53] width 63 height 14
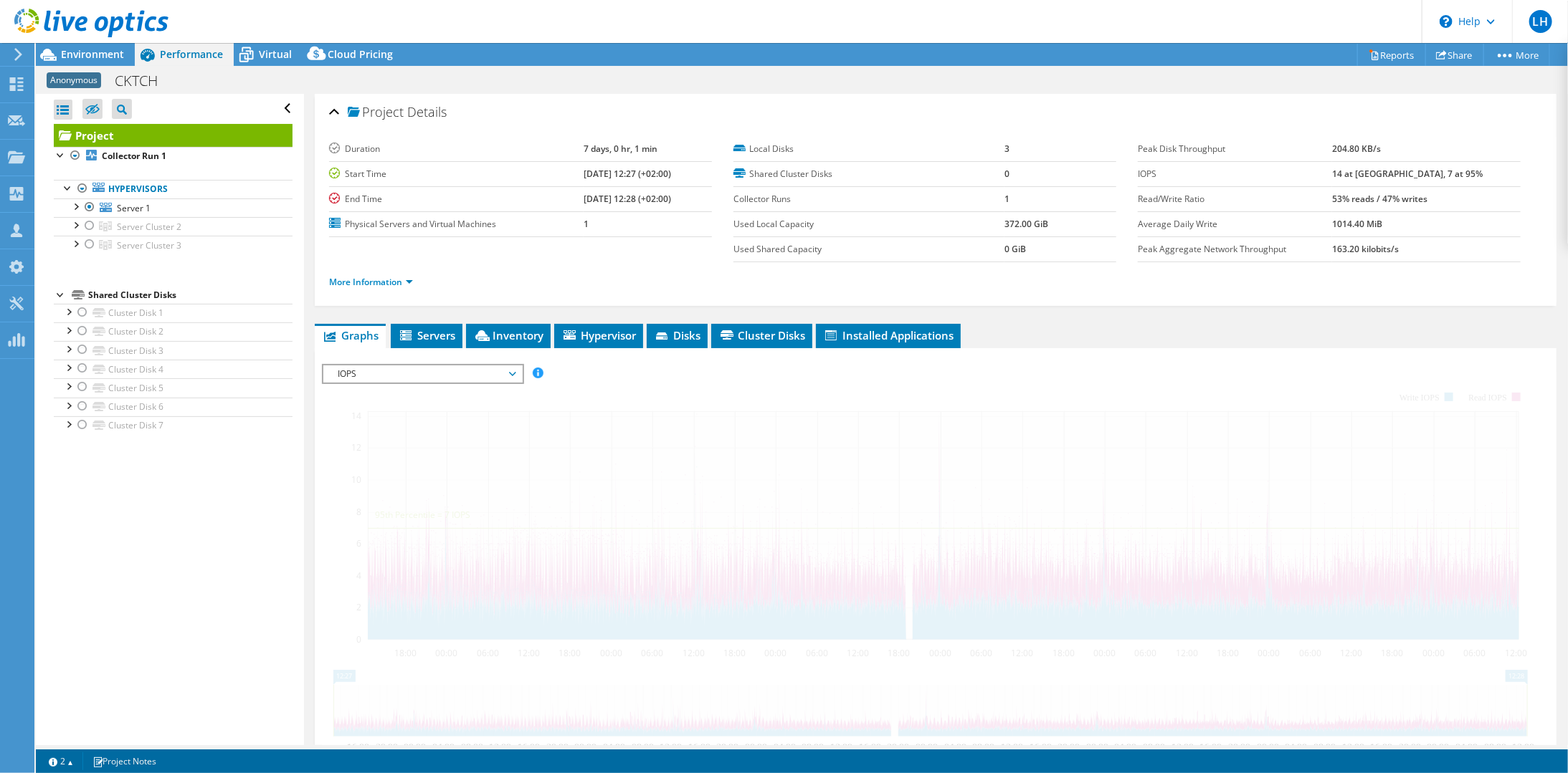
click at [261, 52] on span "Virtual" at bounding box center [275, 54] width 33 height 14
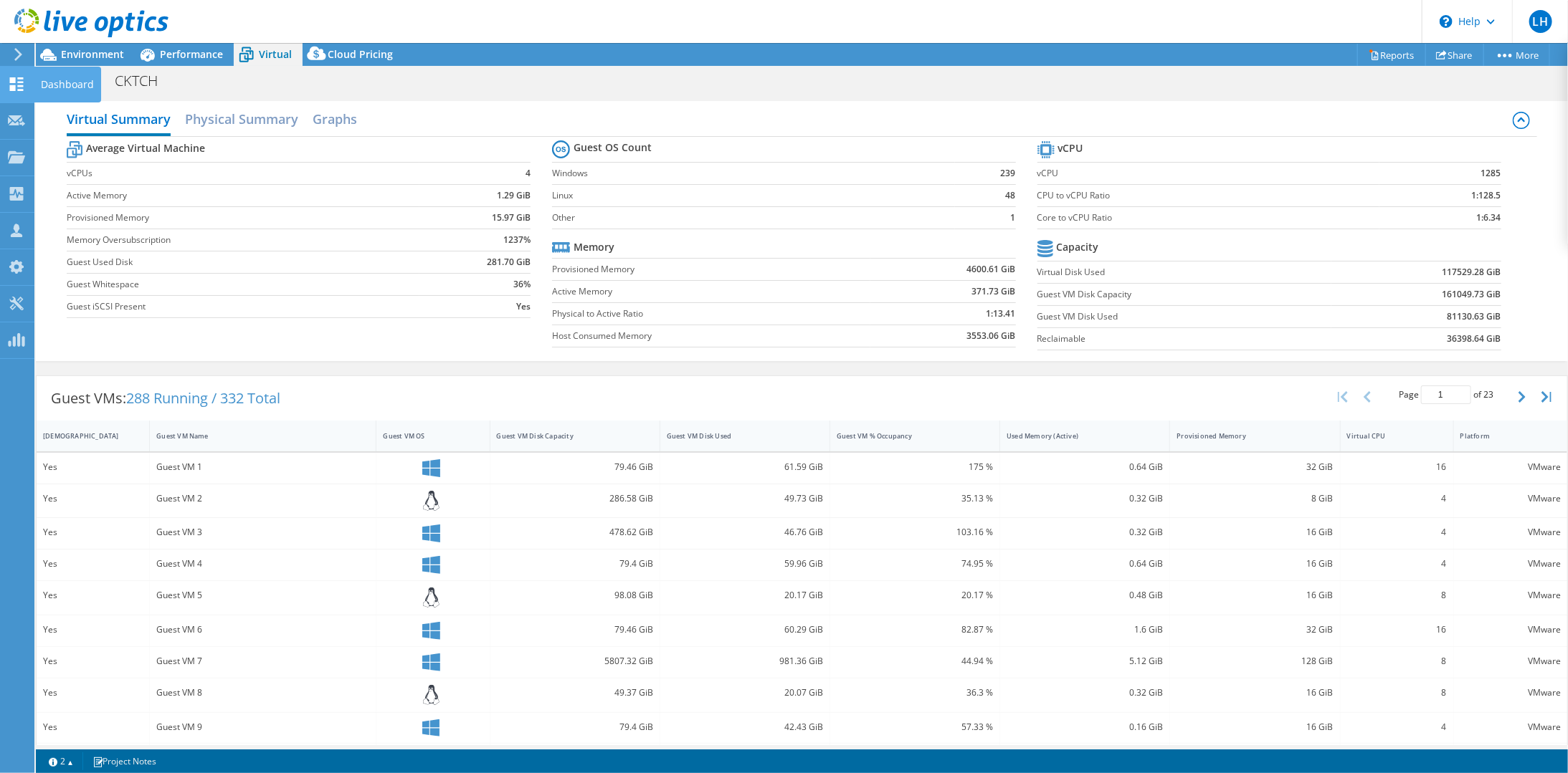
click at [20, 88] on icon at bounding box center [16, 84] width 17 height 14
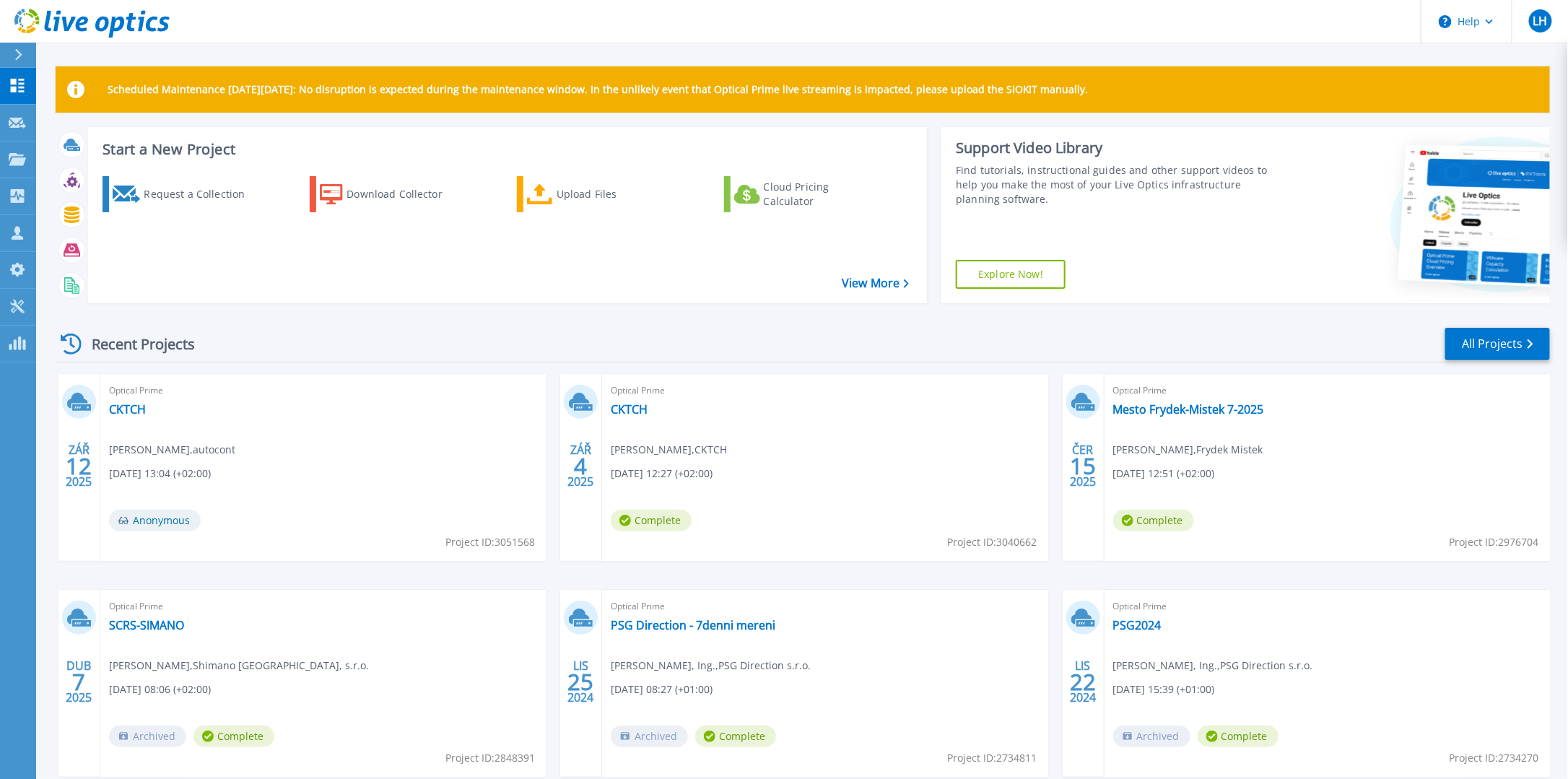
click at [520, 536] on span "Project ID: 3051568" at bounding box center [489, 542] width 89 height 16
copy span "3051568"
click at [133, 408] on link "CKTCH" at bounding box center [127, 409] width 37 height 15
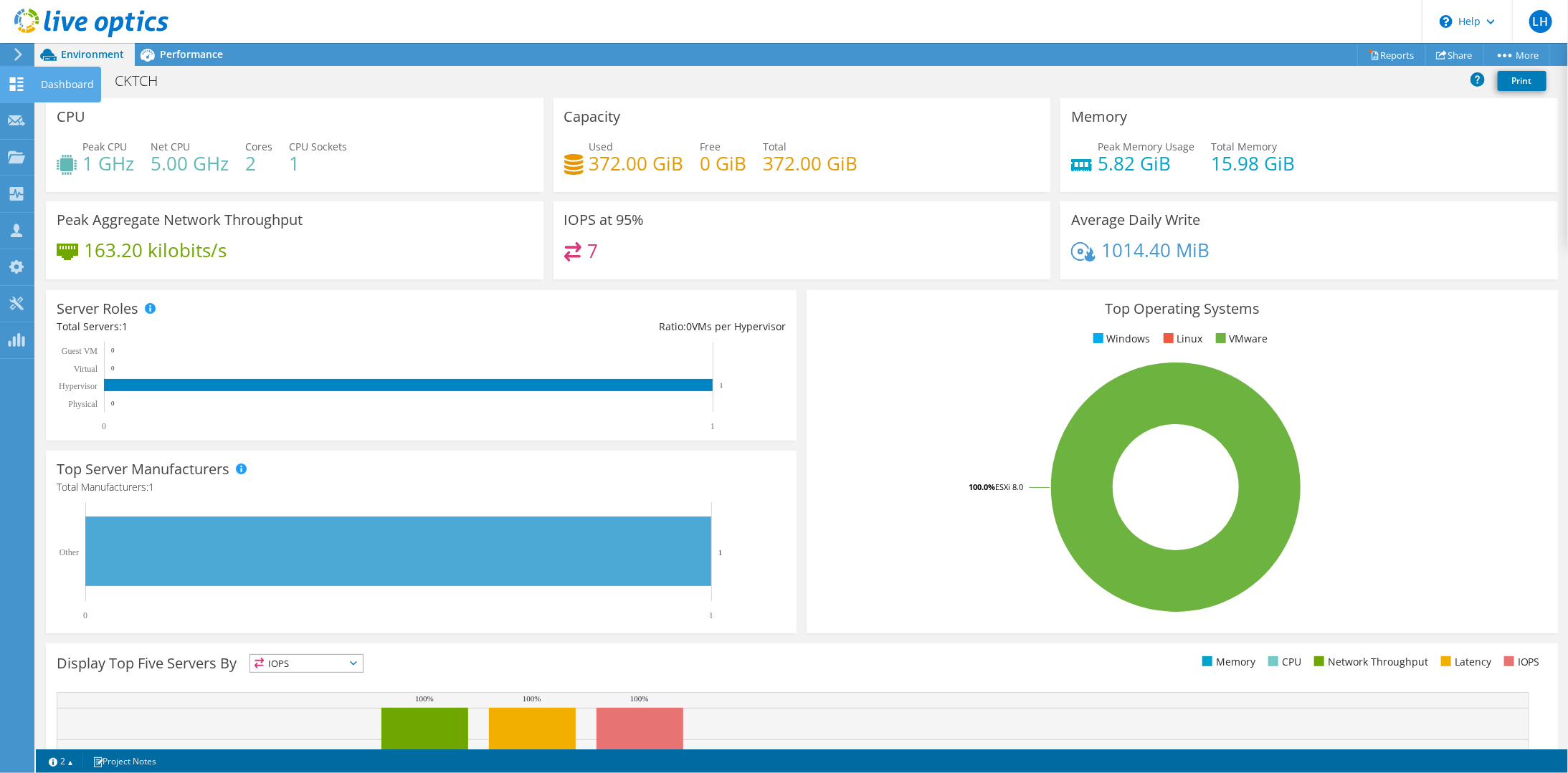
click at [11, 78] on use at bounding box center [17, 84] width 14 height 14
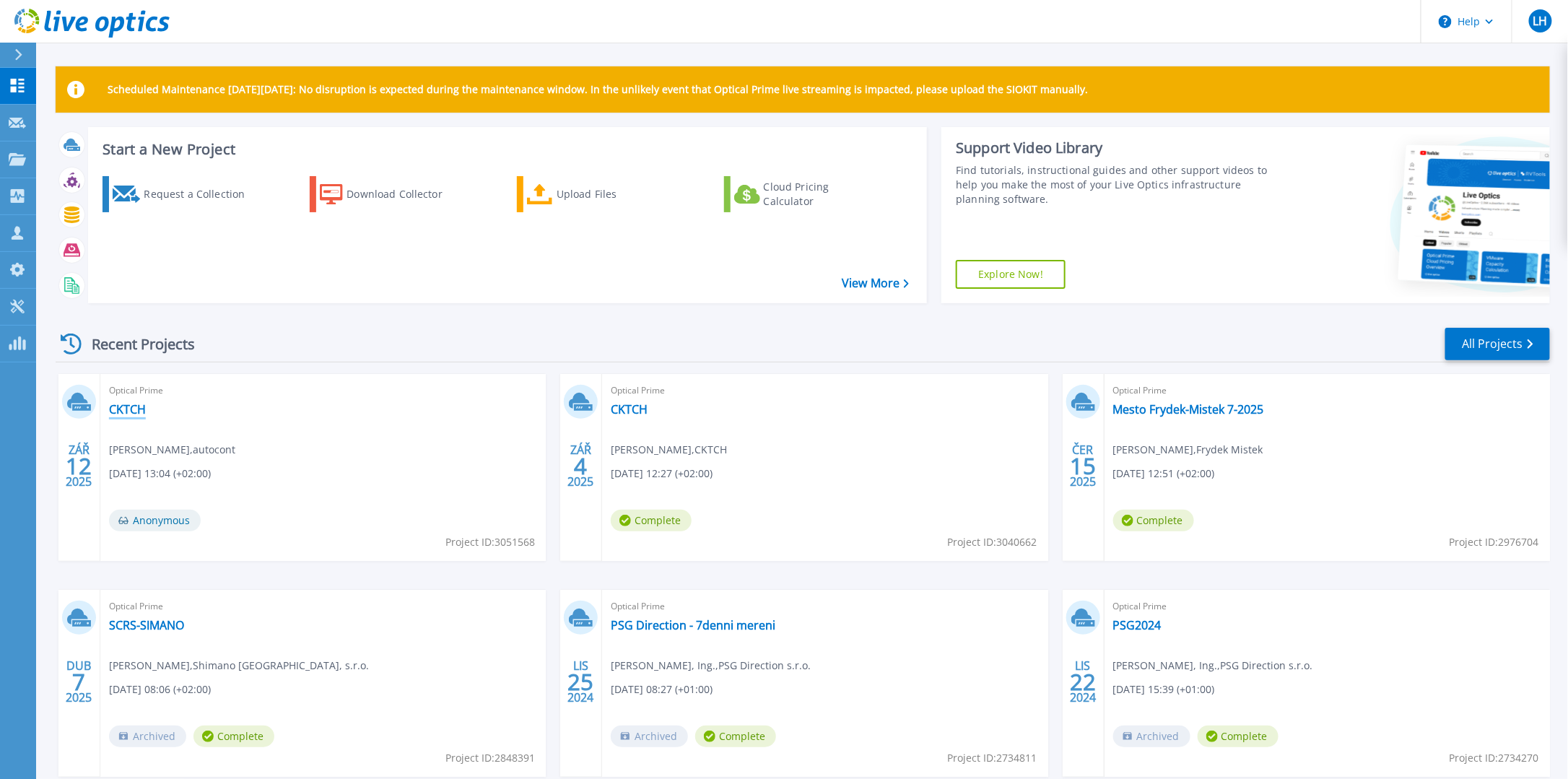
click at [128, 406] on link "CKTCH" at bounding box center [127, 409] width 37 height 15
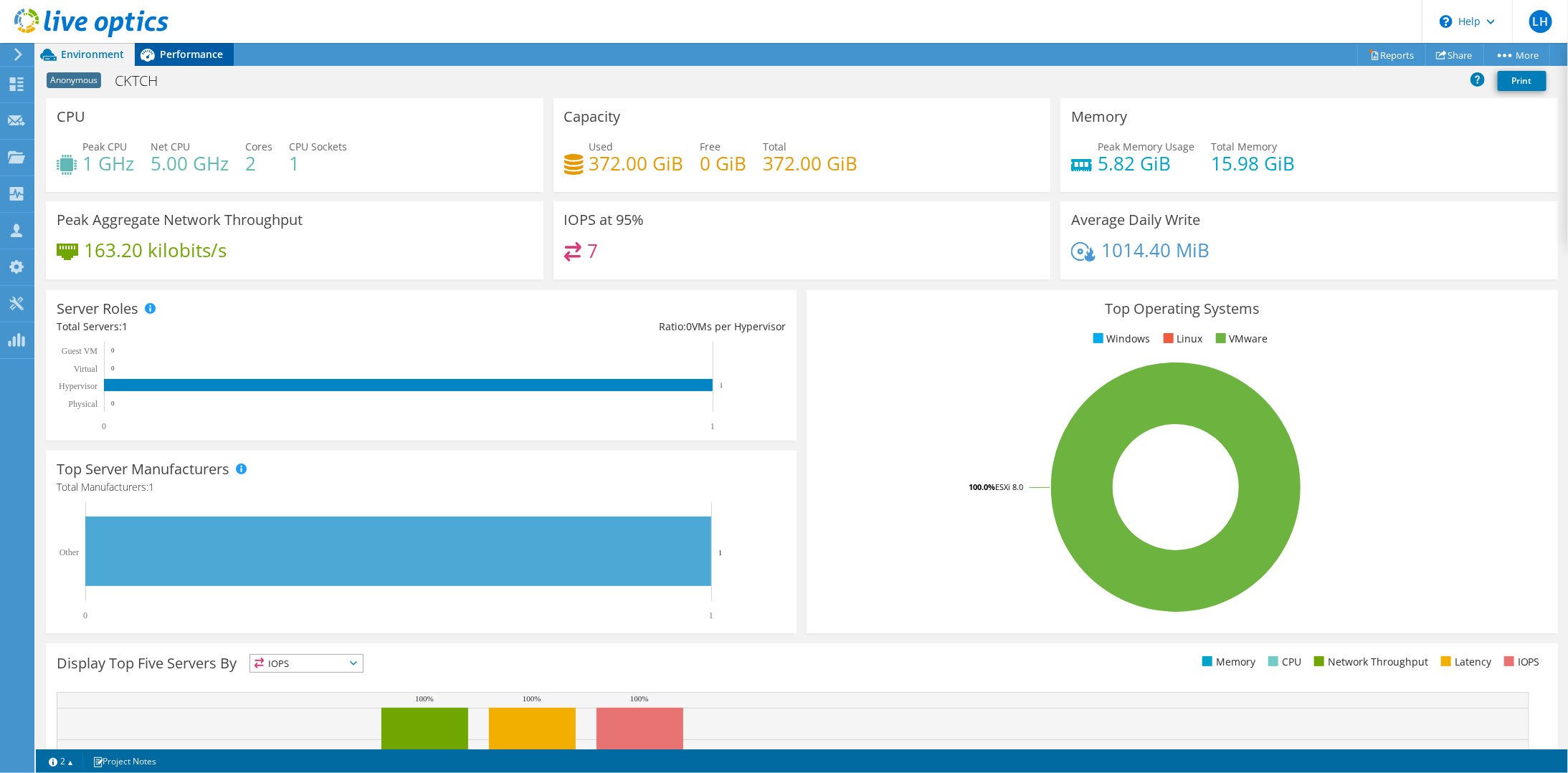
click at [191, 58] on span "Performance" at bounding box center [191, 54] width 63 height 14
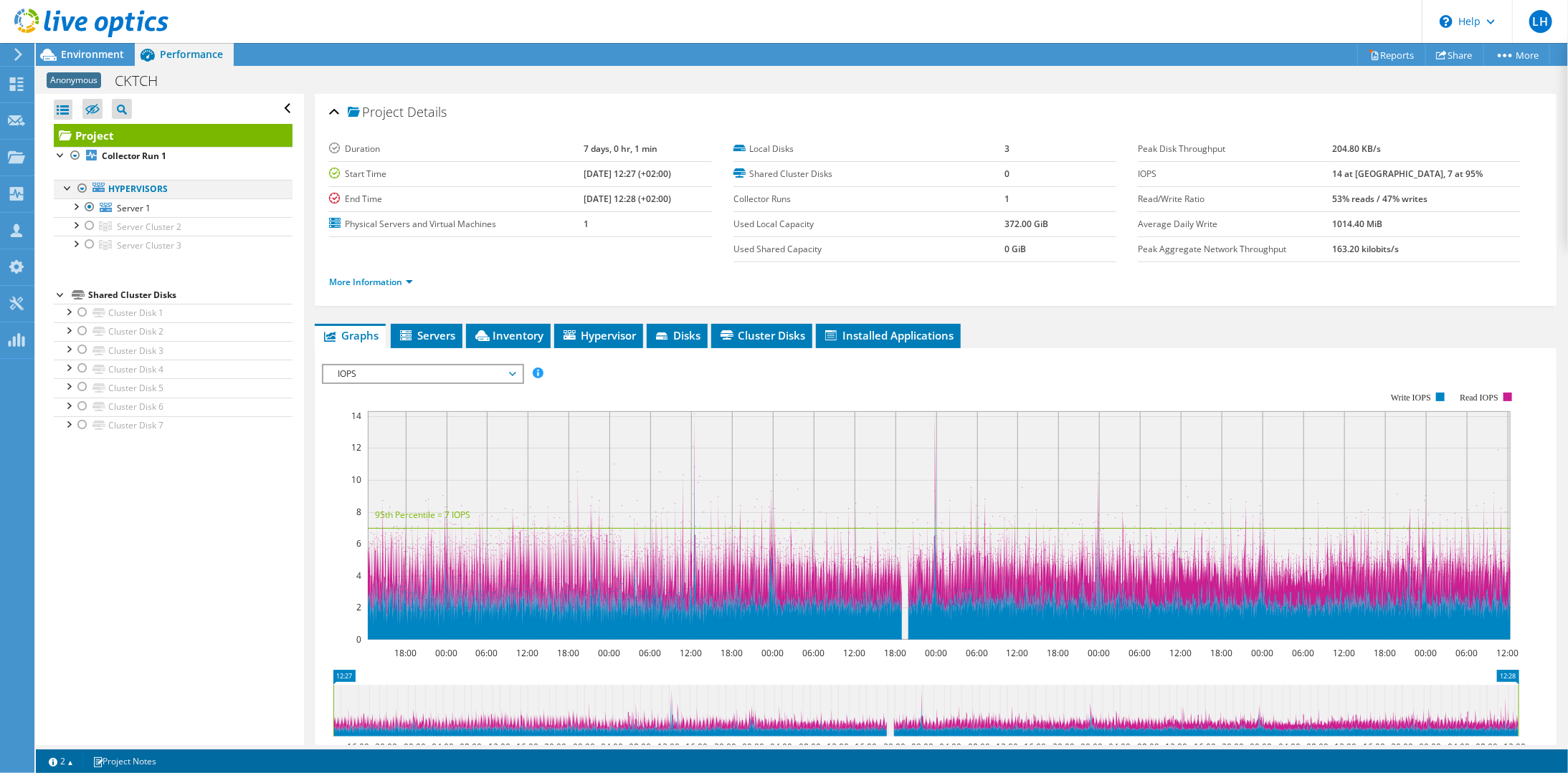
click at [82, 185] on div at bounding box center [83, 188] width 15 height 17
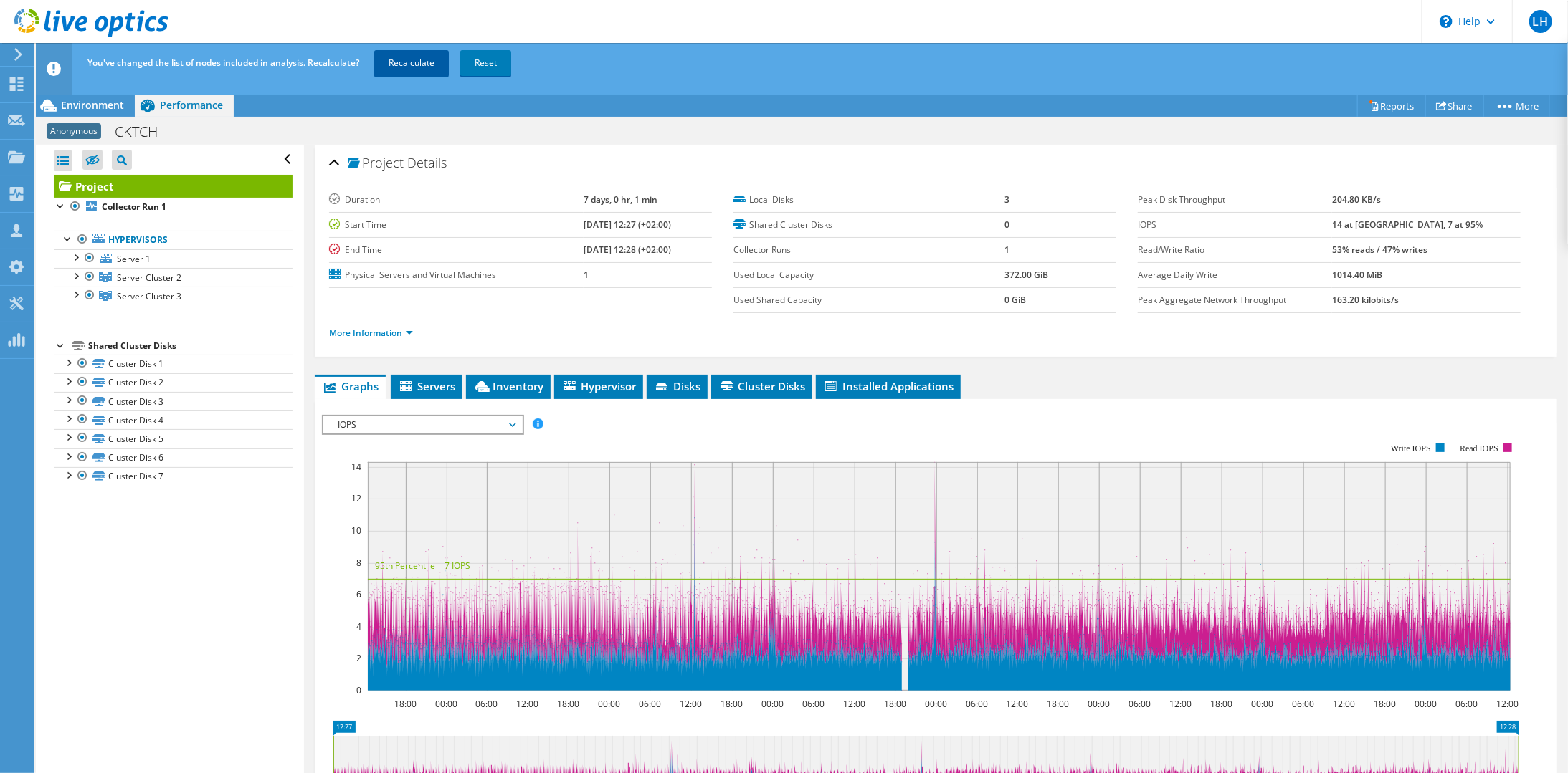
click at [421, 66] on link "Recalculate" at bounding box center [411, 63] width 75 height 26
